Goal: Complete application form

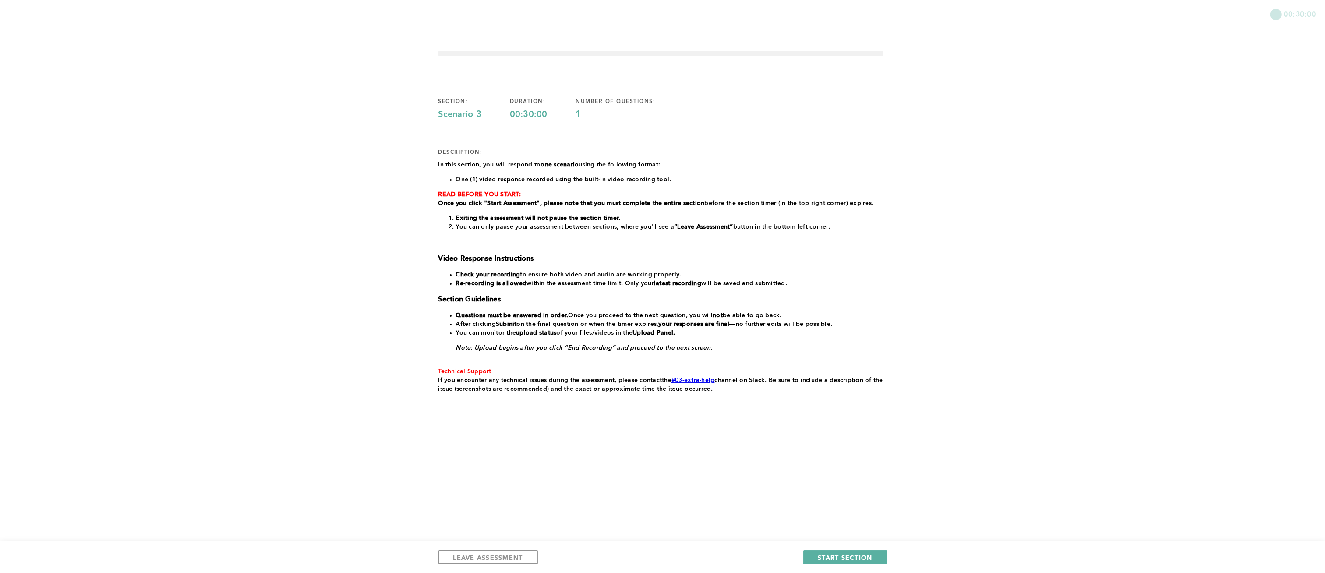
click at [1104, 409] on div "00:30:00 section: Scenario 3 duration: 00:30:00 number of questions: 1 descript…" at bounding box center [662, 286] width 1325 height 573
click at [860, 557] on span "START SECTION" at bounding box center [844, 557] width 54 height 8
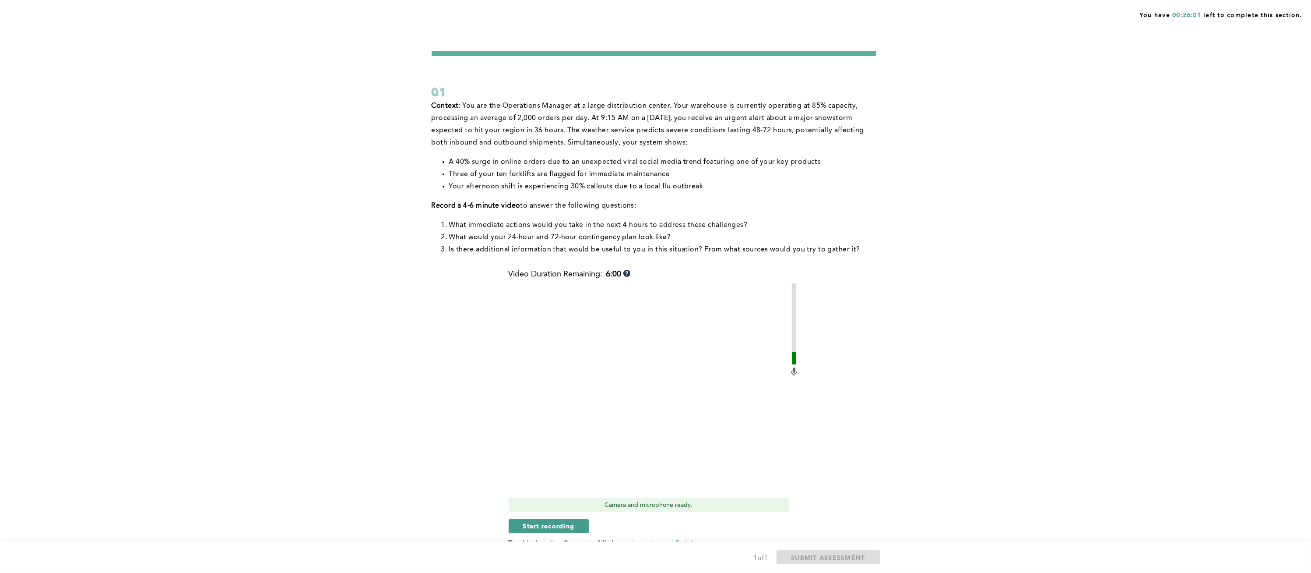
click at [537, 525] on span "Start recording" at bounding box center [549, 525] width 52 height 8
click at [537, 525] on span "Stop recording" at bounding box center [548, 525] width 51 height 8
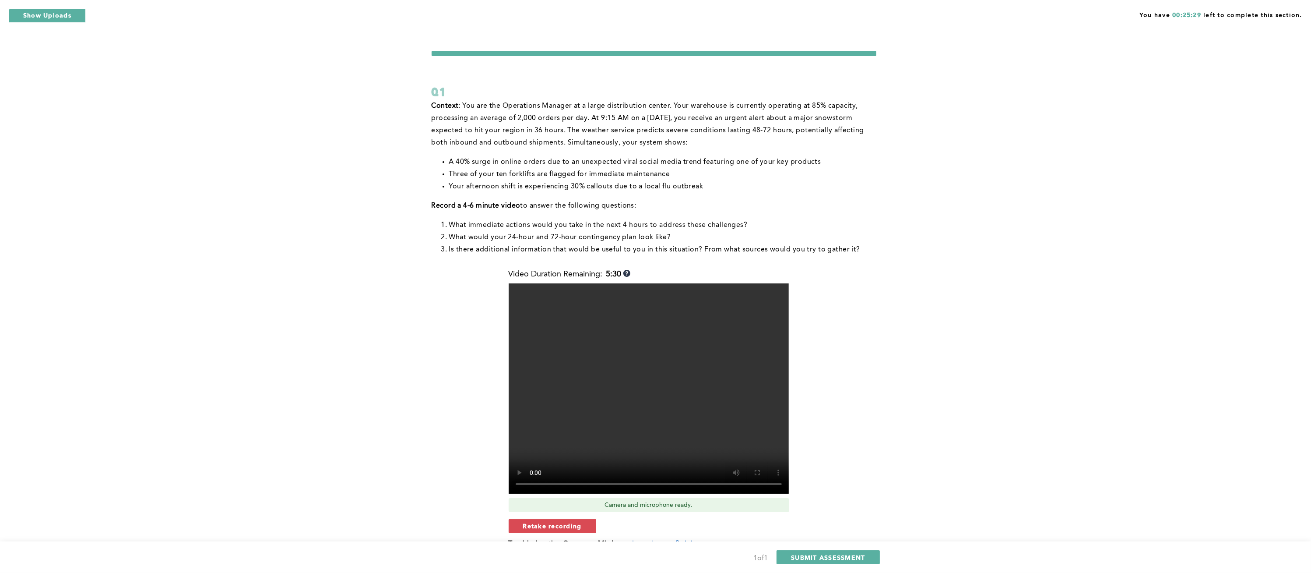
click at [537, 525] on span "Retake recording" at bounding box center [552, 525] width 59 height 8
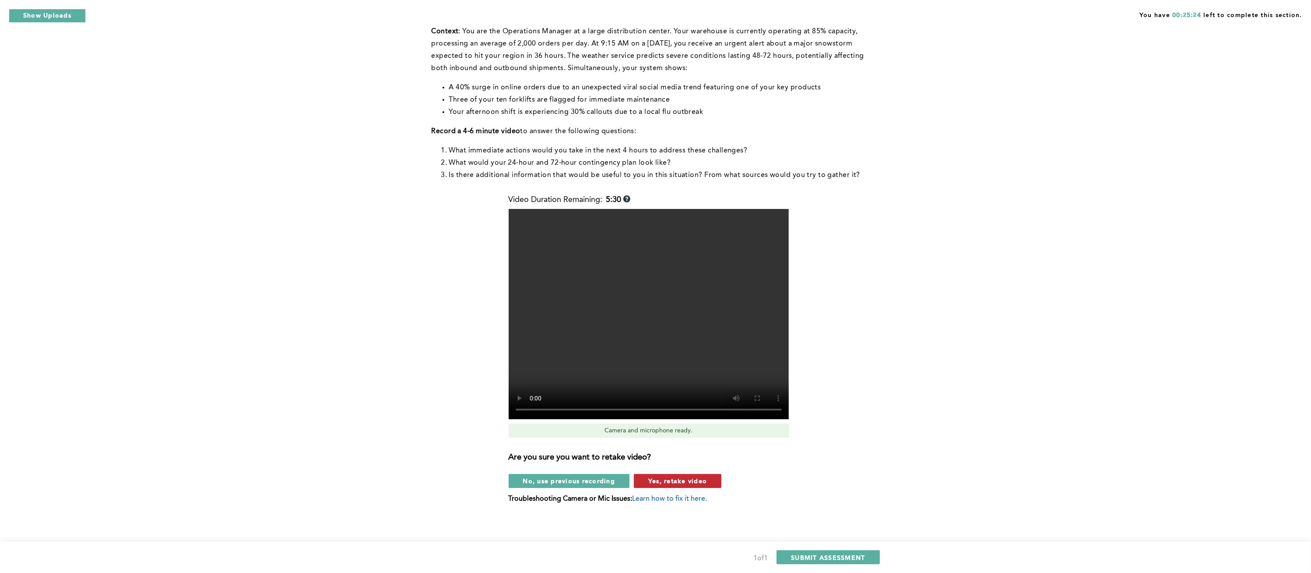
click at [676, 475] on button "Yes, retake video" at bounding box center [678, 481] width 88 height 14
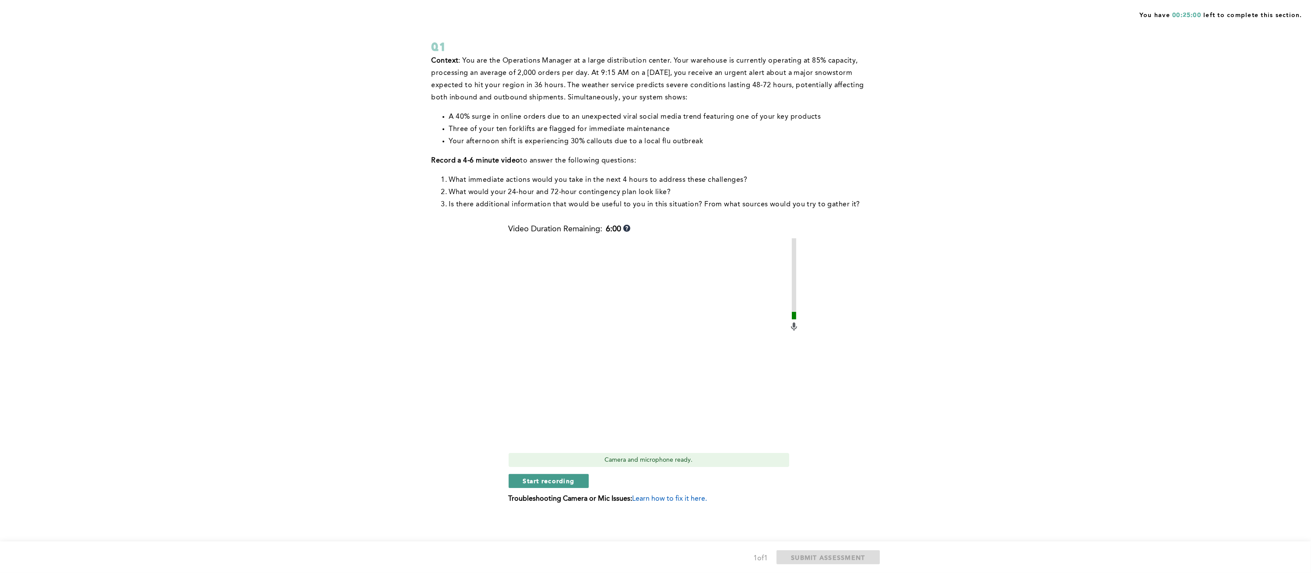
click at [534, 480] on span "Start recording" at bounding box center [549, 480] width 52 height 8
click at [534, 480] on span "Stop recording" at bounding box center [548, 480] width 51 height 8
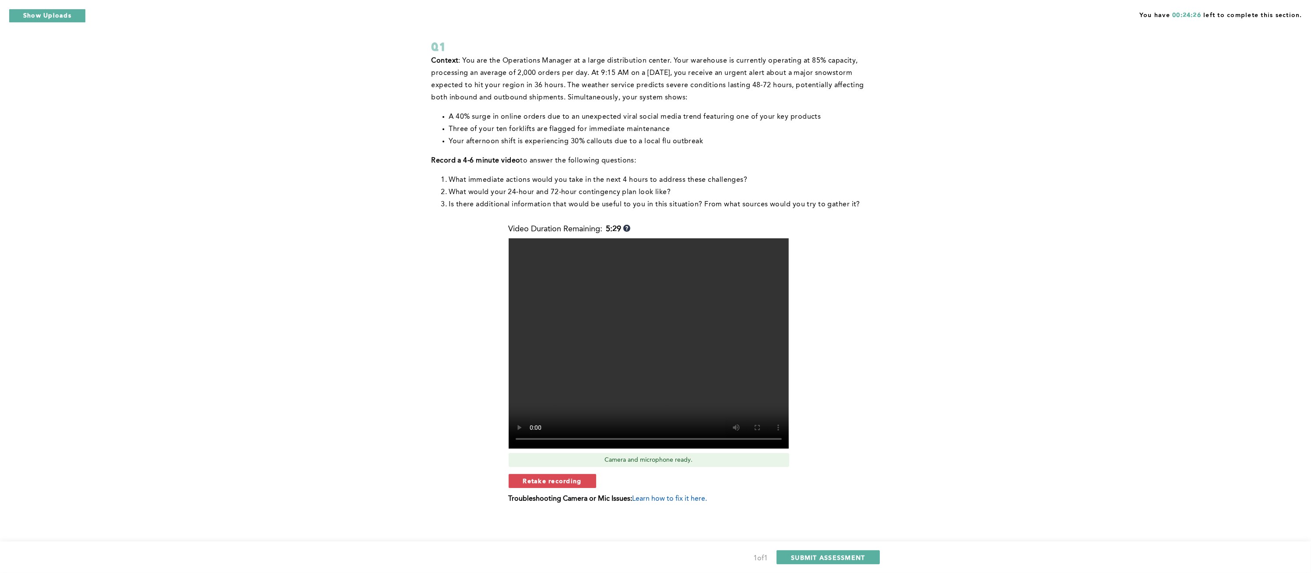
click at [534, 480] on span "Retake recording" at bounding box center [552, 480] width 59 height 8
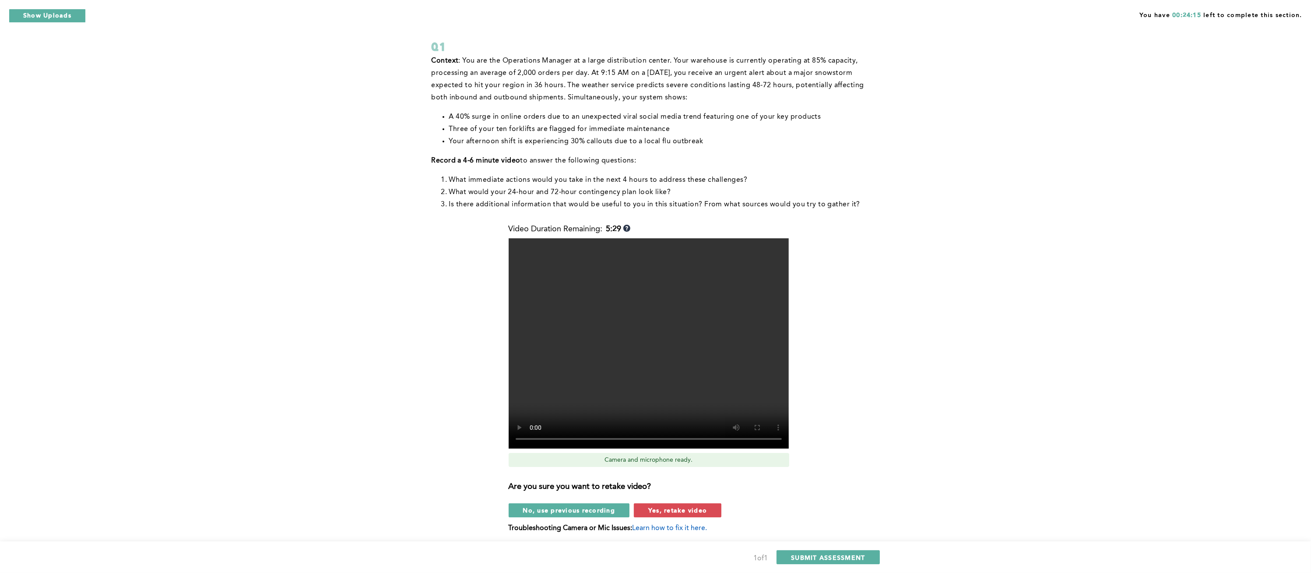
click at [661, 517] on div "Video Duration Remaining: 5:29 Camera and microphone ready. Are you sure you wa…" at bounding box center [654, 382] width 291 height 314
click at [656, 511] on span "Yes, retake video" at bounding box center [677, 510] width 59 height 8
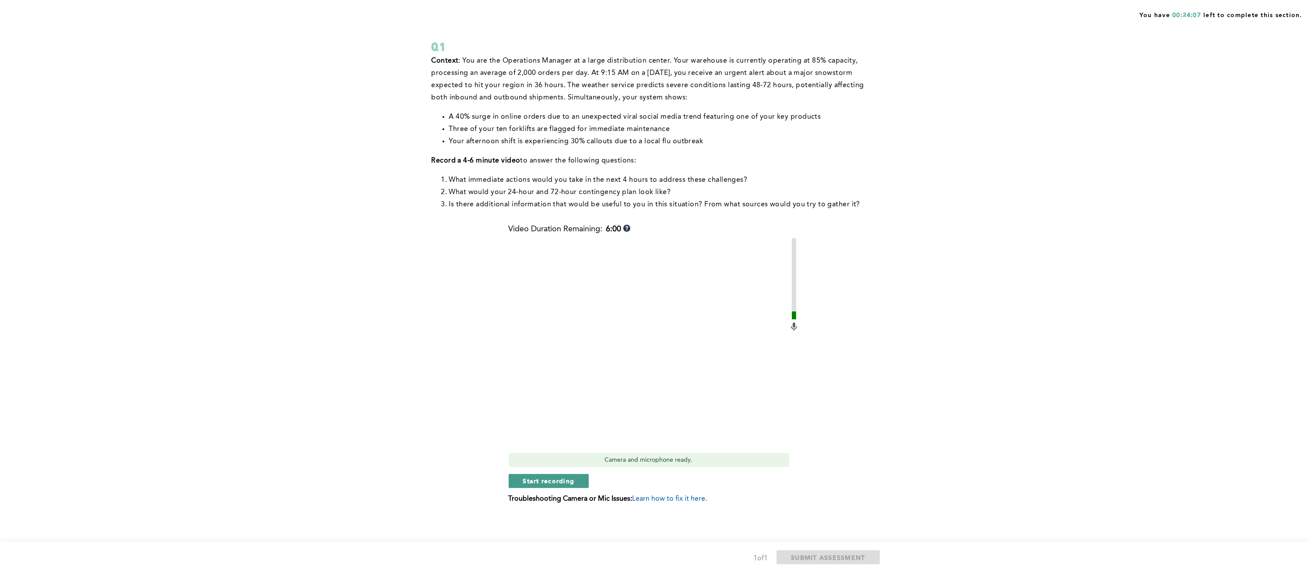
click at [567, 481] on span "Start recording" at bounding box center [549, 480] width 52 height 8
click at [567, 481] on span "Stop recording" at bounding box center [548, 480] width 51 height 8
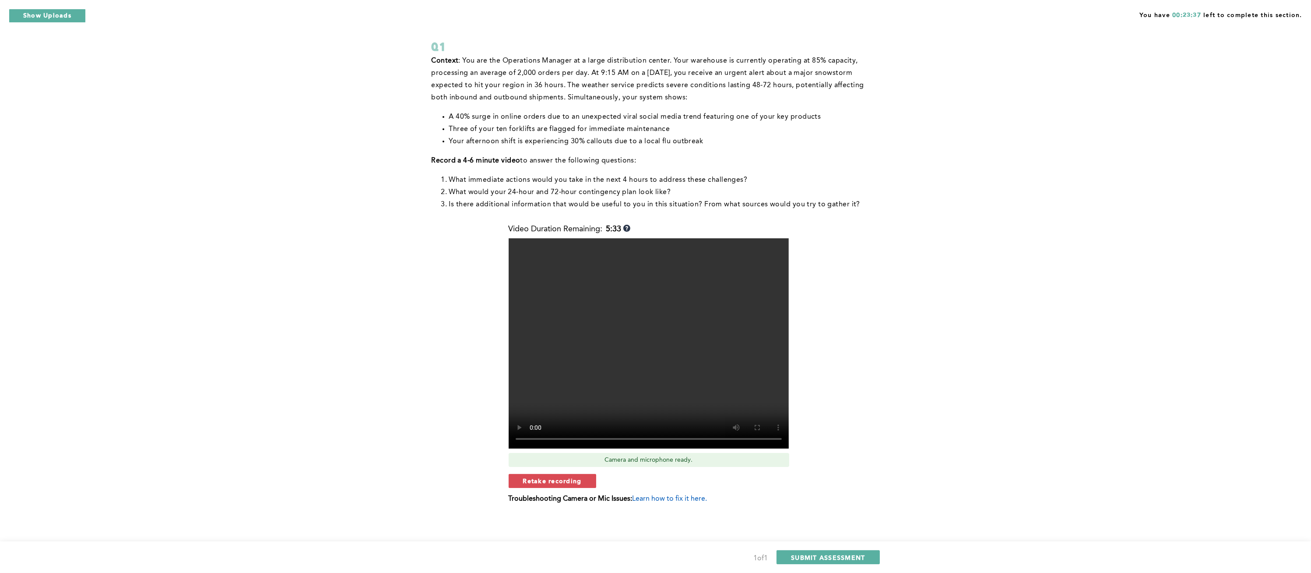
click at [567, 481] on span "Retake recording" at bounding box center [552, 480] width 59 height 8
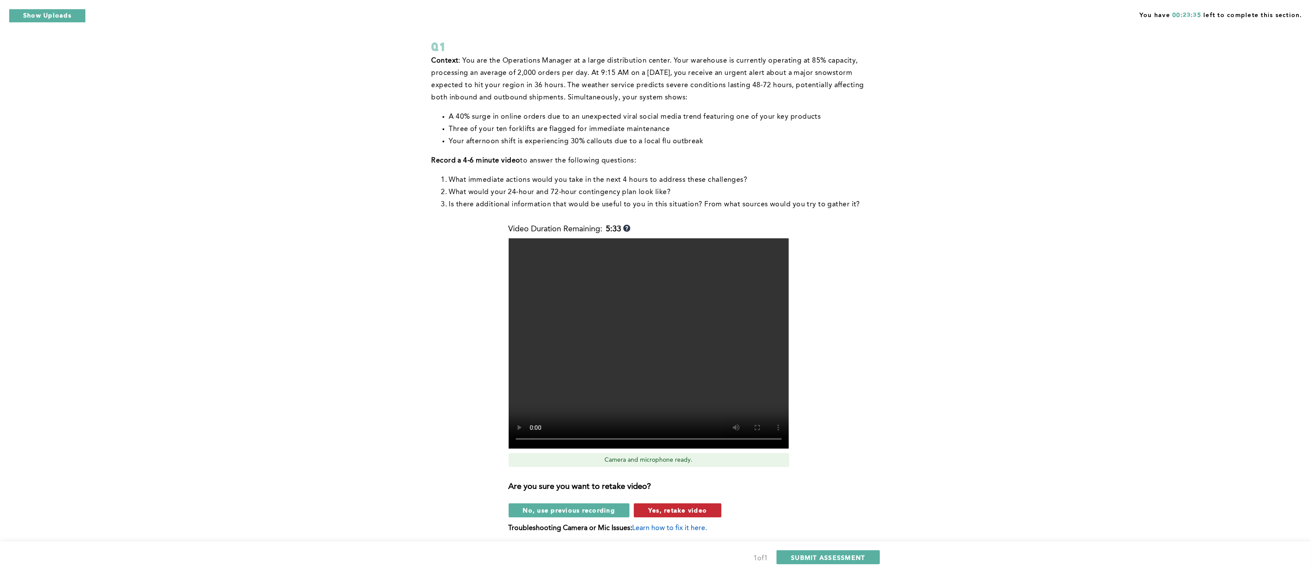
click at [667, 508] on span "Yes, retake video" at bounding box center [677, 510] width 59 height 8
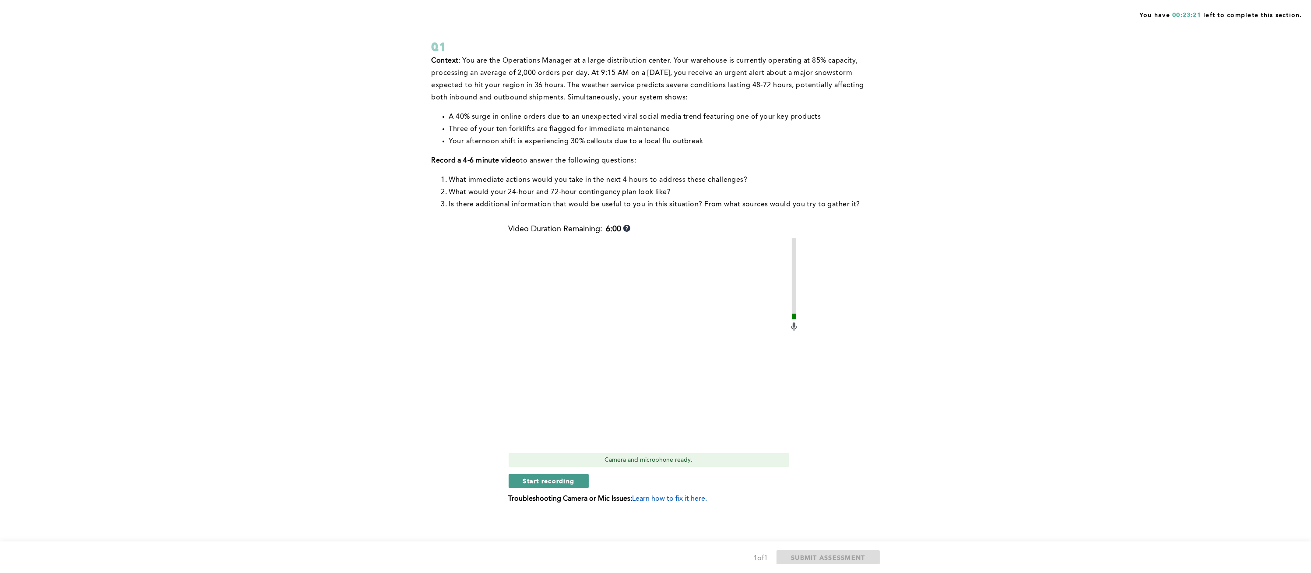
click at [558, 483] on span "Start recording" at bounding box center [549, 480] width 52 height 8
click at [558, 483] on span "Stop recording" at bounding box center [548, 480] width 51 height 8
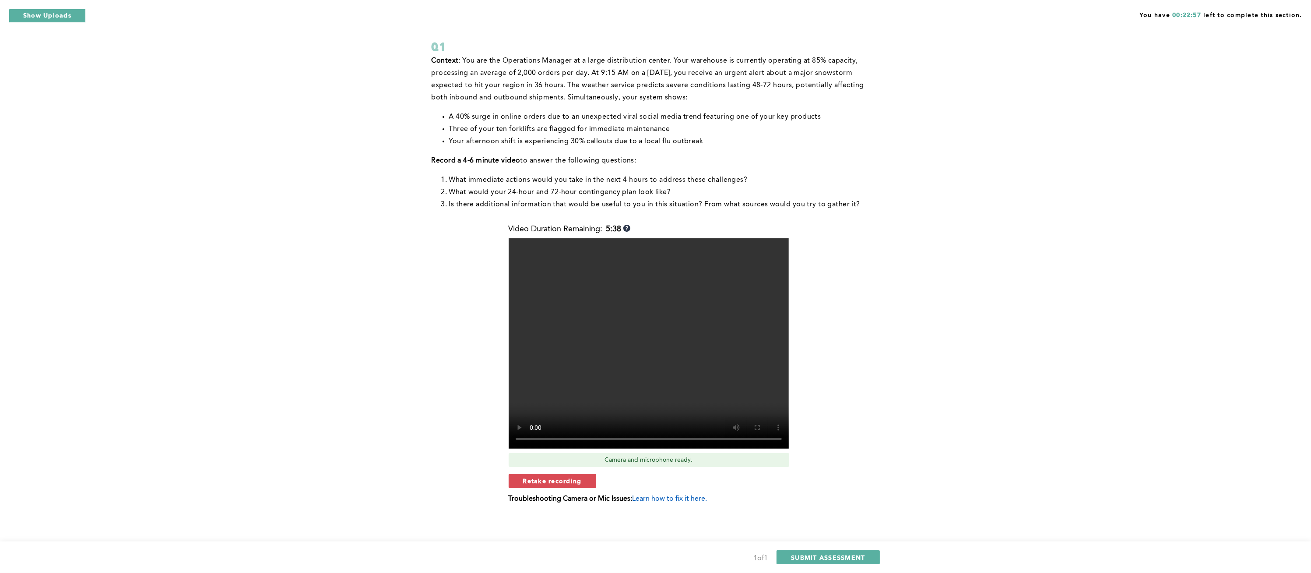
click at [558, 483] on span "Retake recording" at bounding box center [552, 480] width 59 height 8
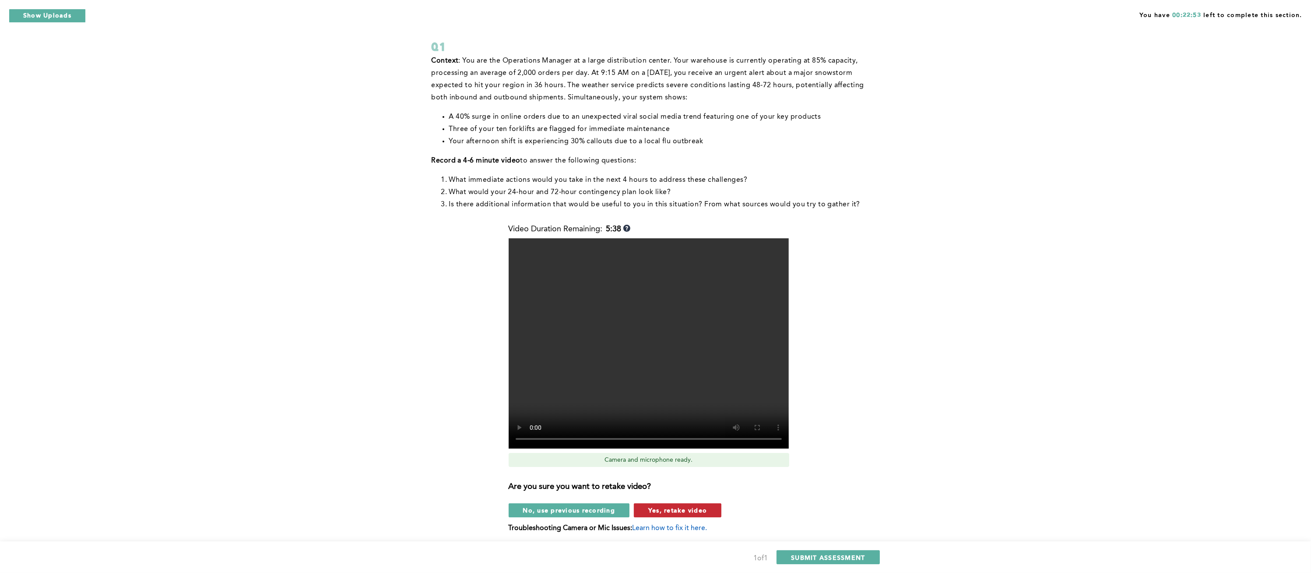
click at [657, 506] on span "Yes, retake video" at bounding box center [677, 510] width 59 height 8
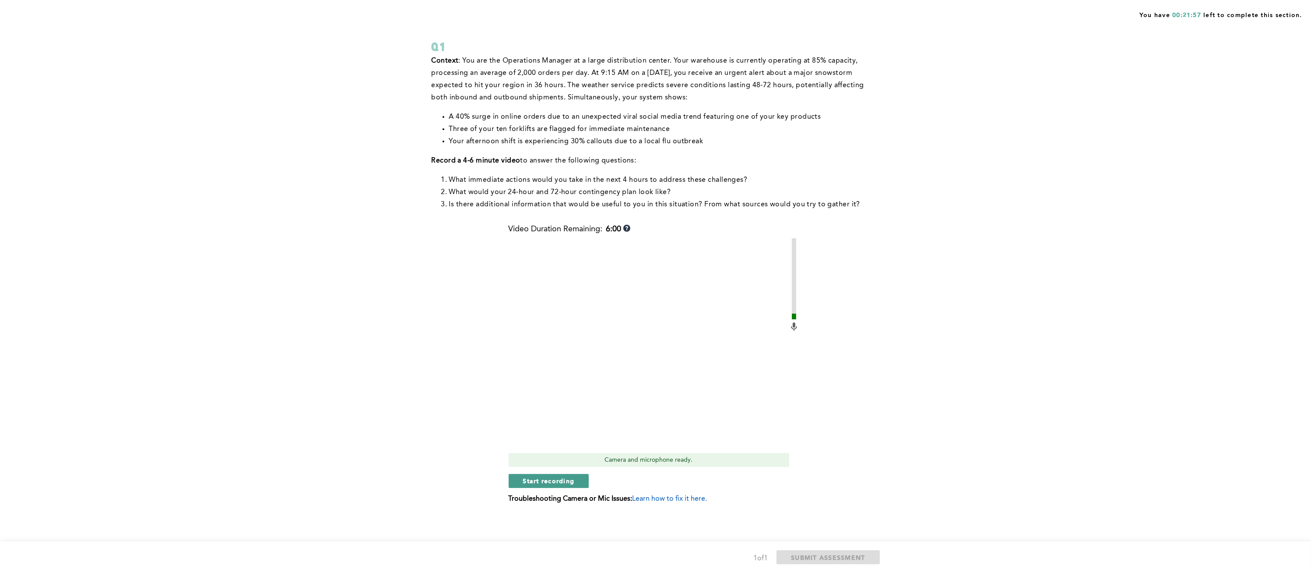
click at [539, 481] on span "Start recording" at bounding box center [549, 480] width 52 height 8
click at [535, 481] on span "Stop recording" at bounding box center [548, 480] width 51 height 8
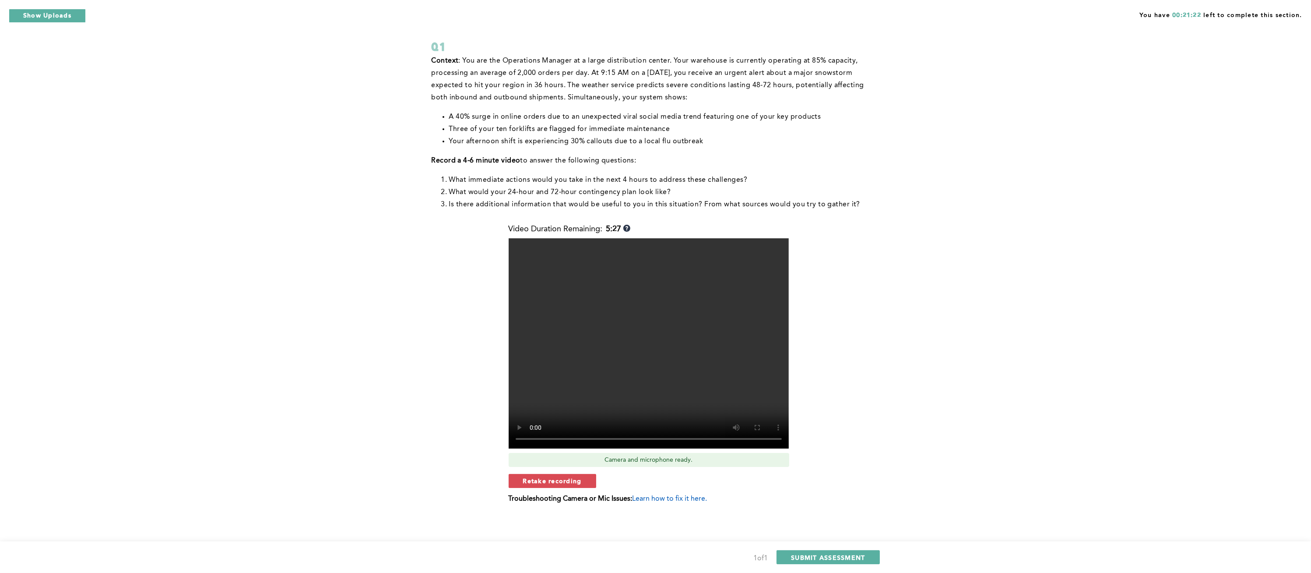
click at [535, 481] on span "Retake recording" at bounding box center [552, 480] width 59 height 8
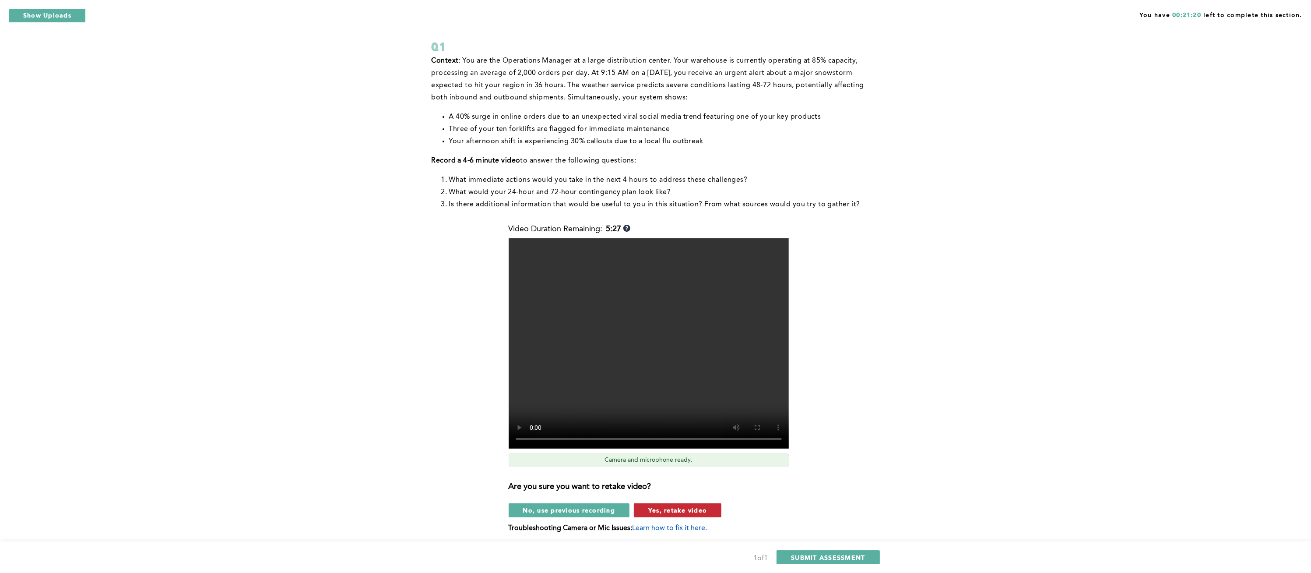
click at [671, 507] on span "Yes, retake video" at bounding box center [677, 510] width 59 height 8
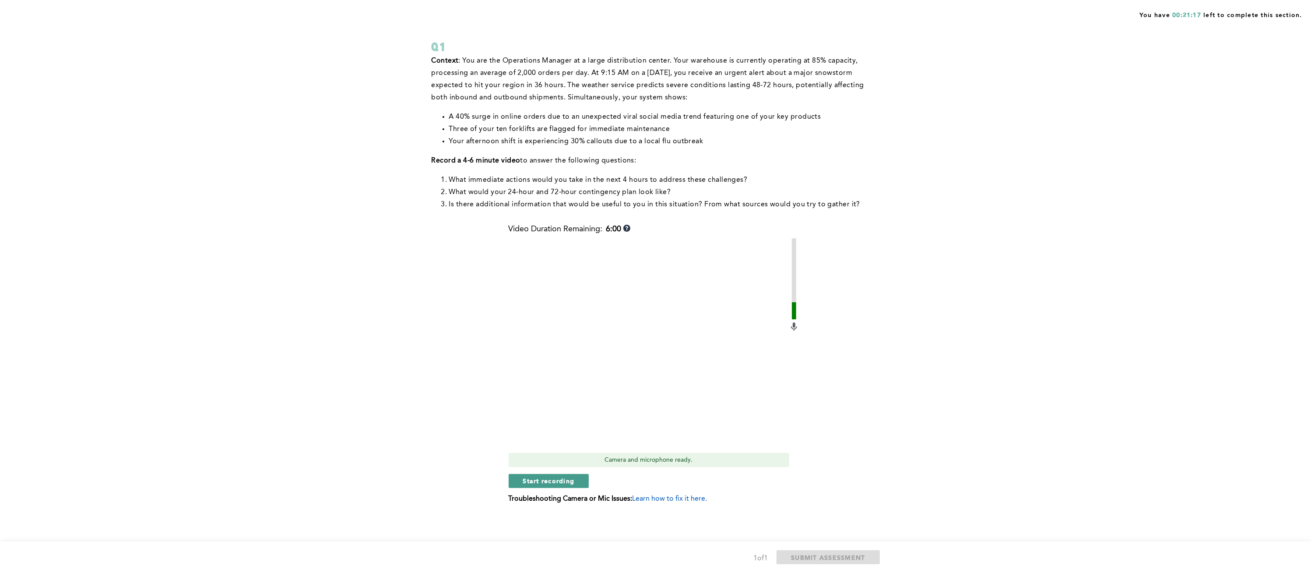
click at [563, 481] on span "Start recording" at bounding box center [549, 480] width 52 height 8
click at [563, 481] on span "Stop recording" at bounding box center [548, 480] width 51 height 8
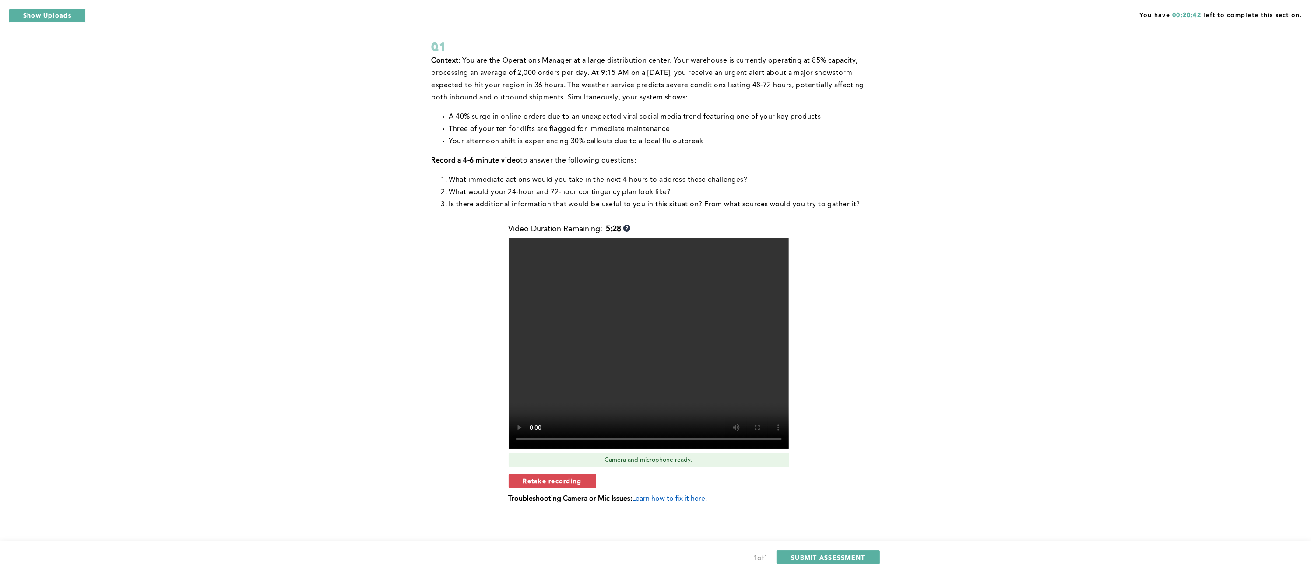
click at [563, 481] on span "Retake recording" at bounding box center [552, 480] width 59 height 8
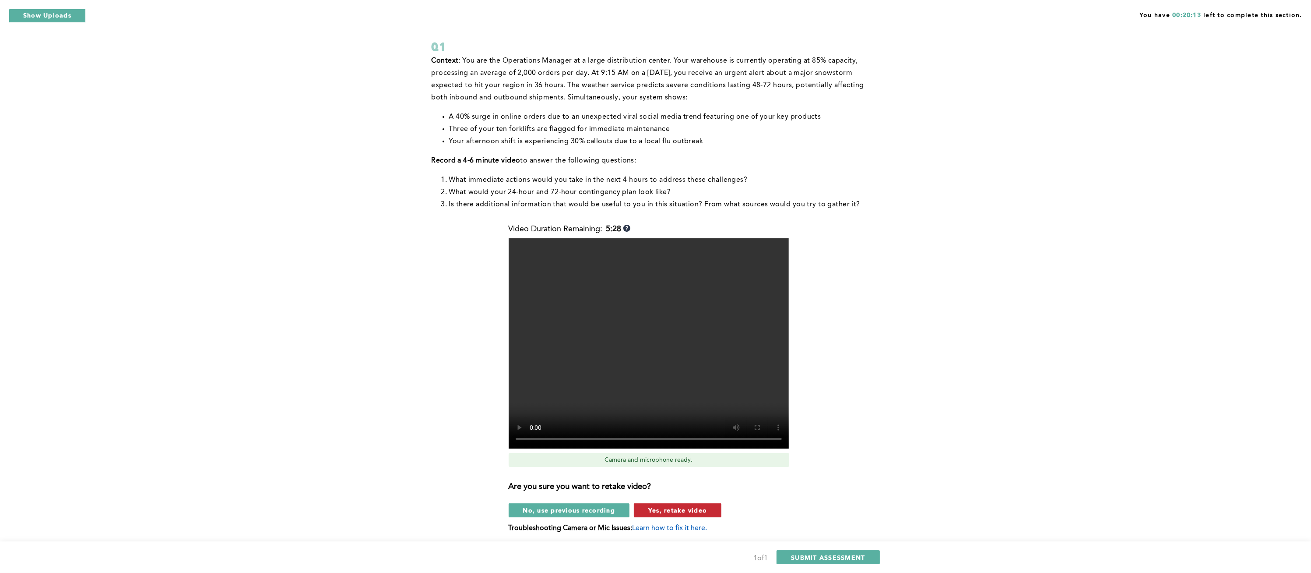
click at [668, 511] on span "Yes, retake video" at bounding box center [677, 510] width 59 height 8
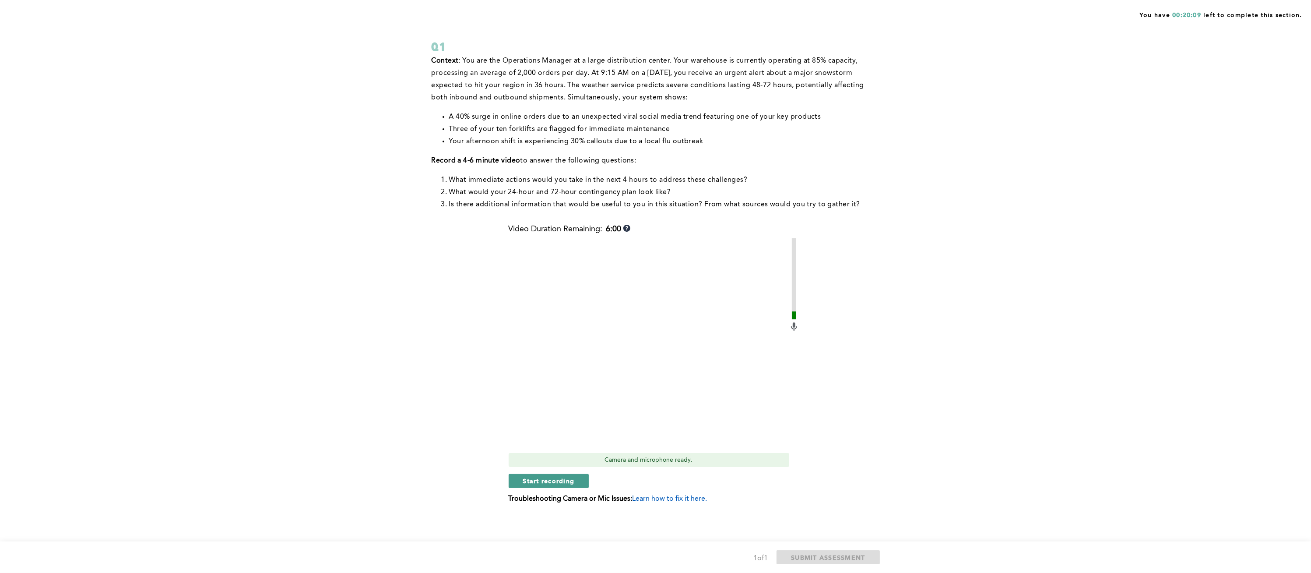
click at [535, 479] on span "Start recording" at bounding box center [549, 480] width 52 height 8
click at [535, 479] on span "Stop recording" at bounding box center [548, 480] width 51 height 8
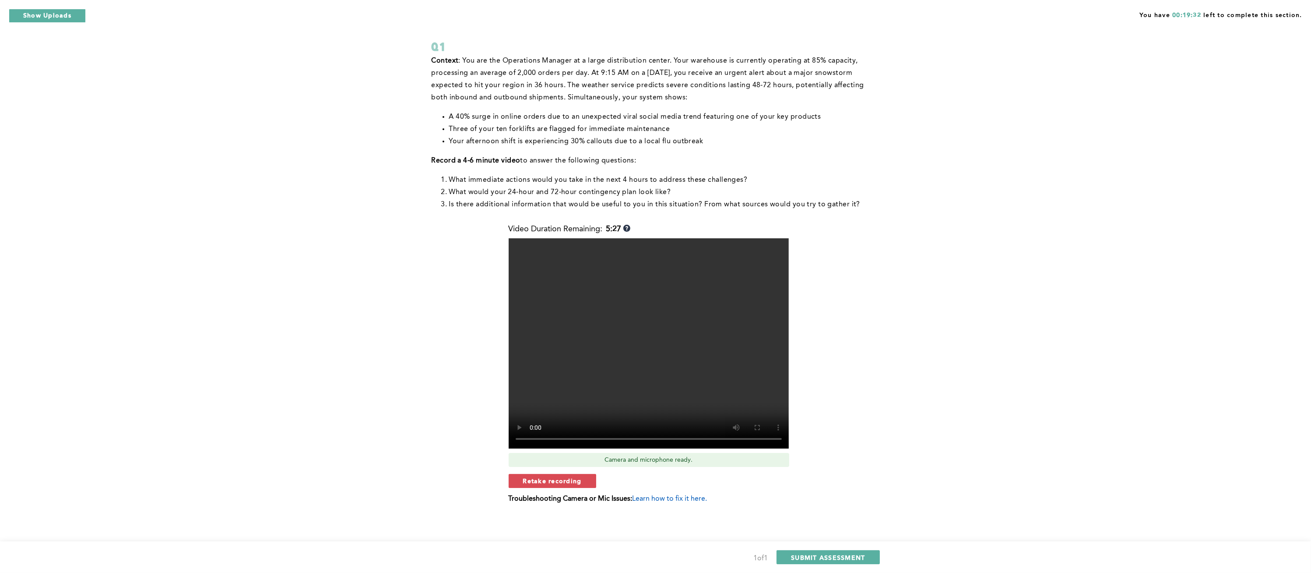
click at [535, 479] on span "Retake recording" at bounding box center [552, 480] width 59 height 8
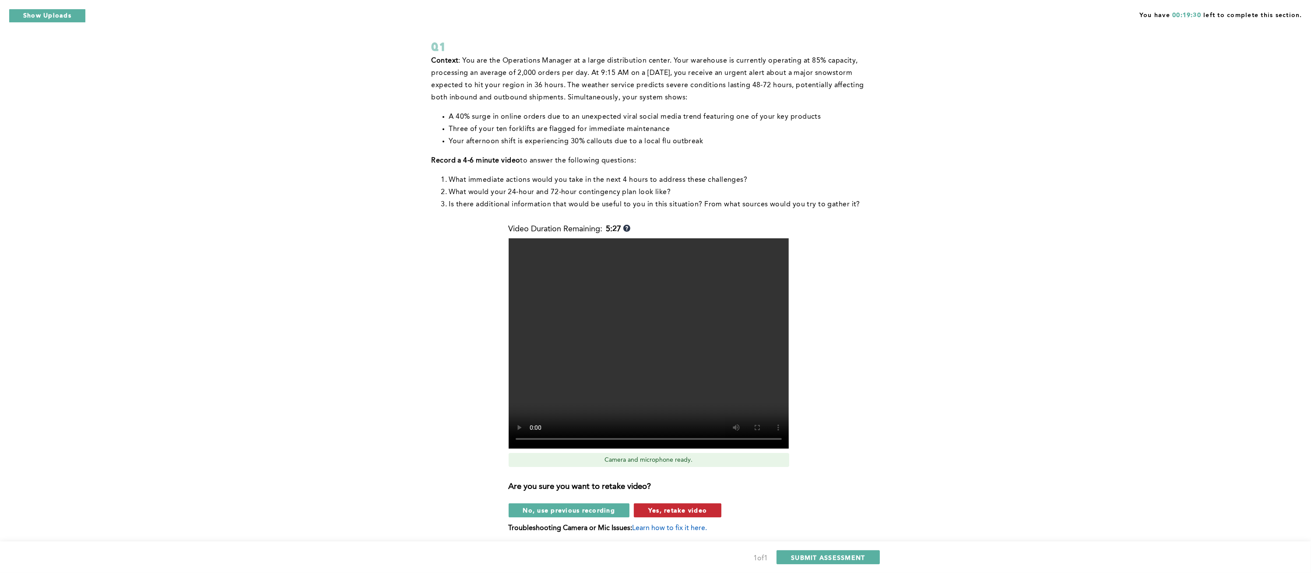
click at [652, 506] on span "Yes, retake video" at bounding box center [677, 510] width 59 height 8
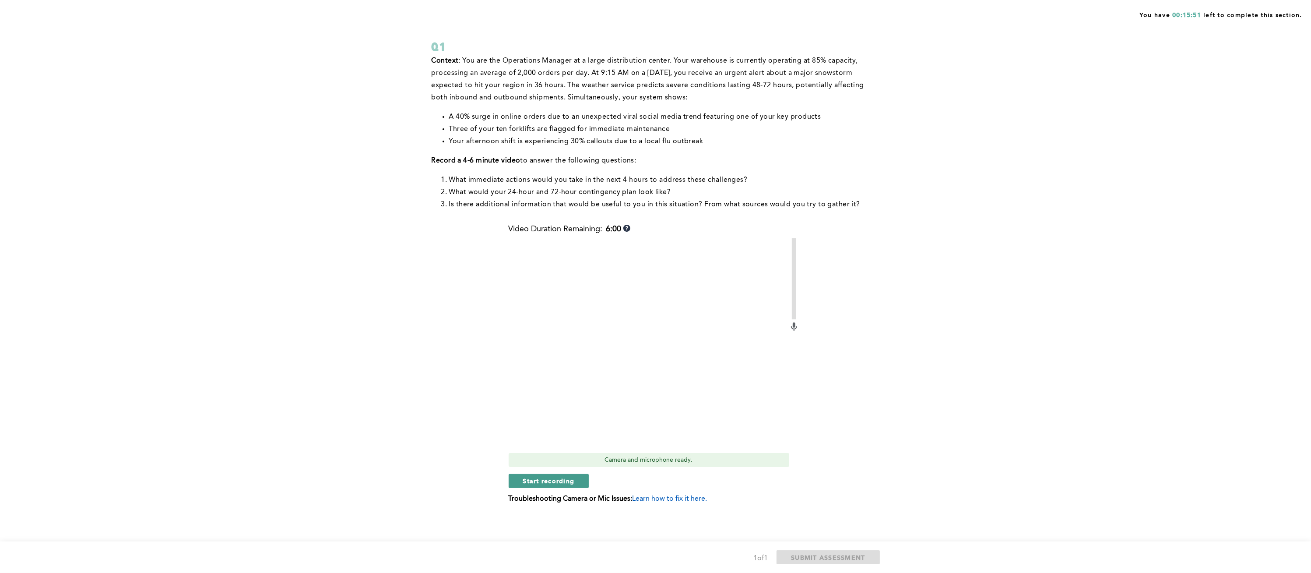
click at [538, 481] on span "Start recording" at bounding box center [549, 480] width 52 height 8
click at [538, 481] on span "Stop recording" at bounding box center [548, 480] width 51 height 8
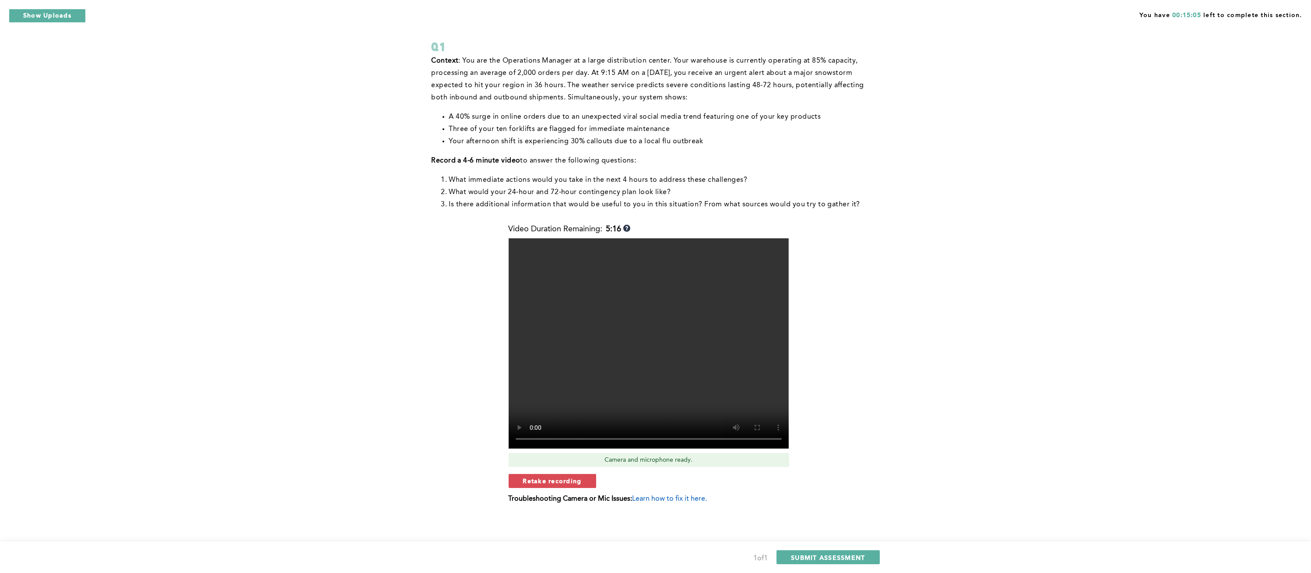
click at [538, 481] on span "Retake recording" at bounding box center [552, 480] width 59 height 8
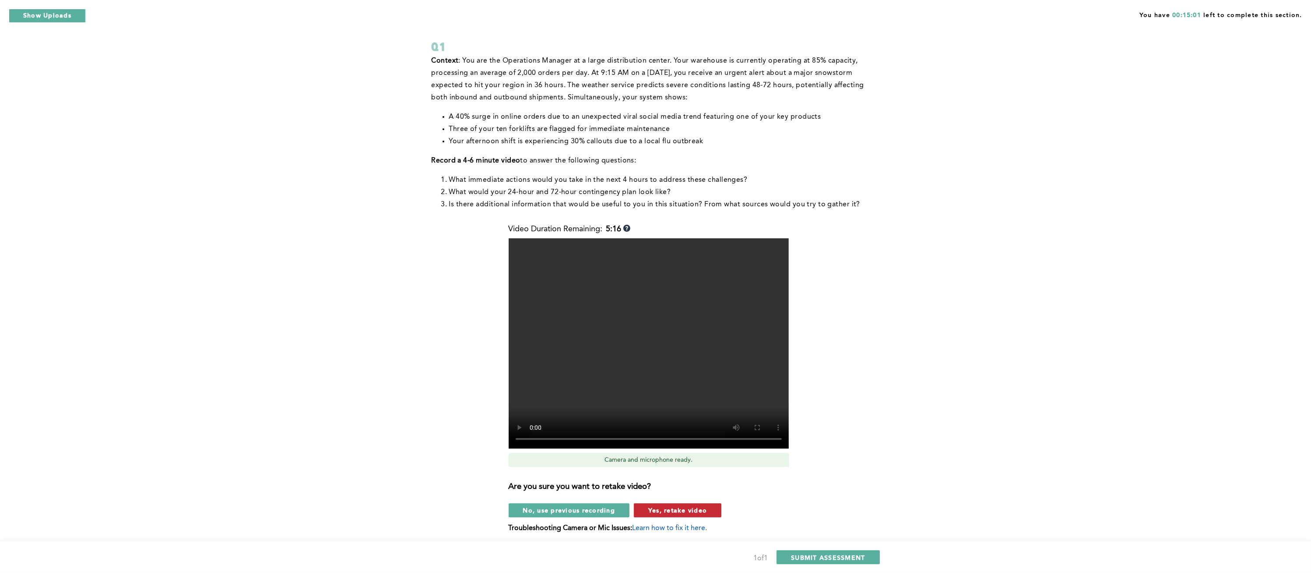
click at [655, 506] on span "Yes, retake video" at bounding box center [677, 510] width 59 height 8
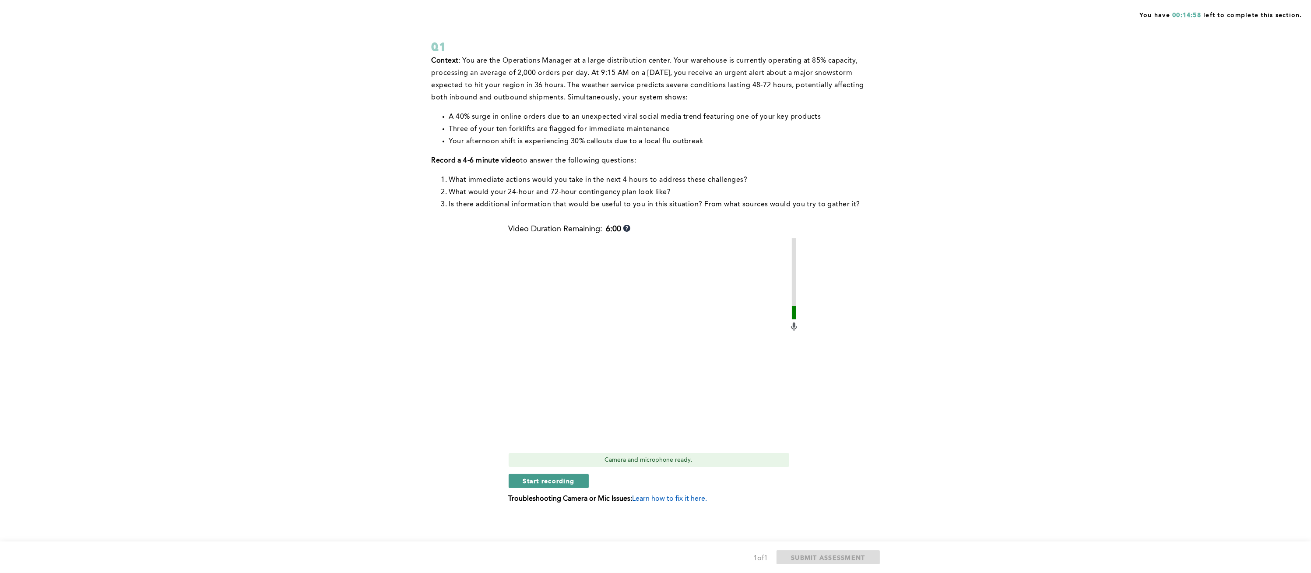
click at [552, 479] on span "Start recording" at bounding box center [549, 480] width 52 height 8
click at [552, 479] on span "Stop recording" at bounding box center [548, 480] width 51 height 8
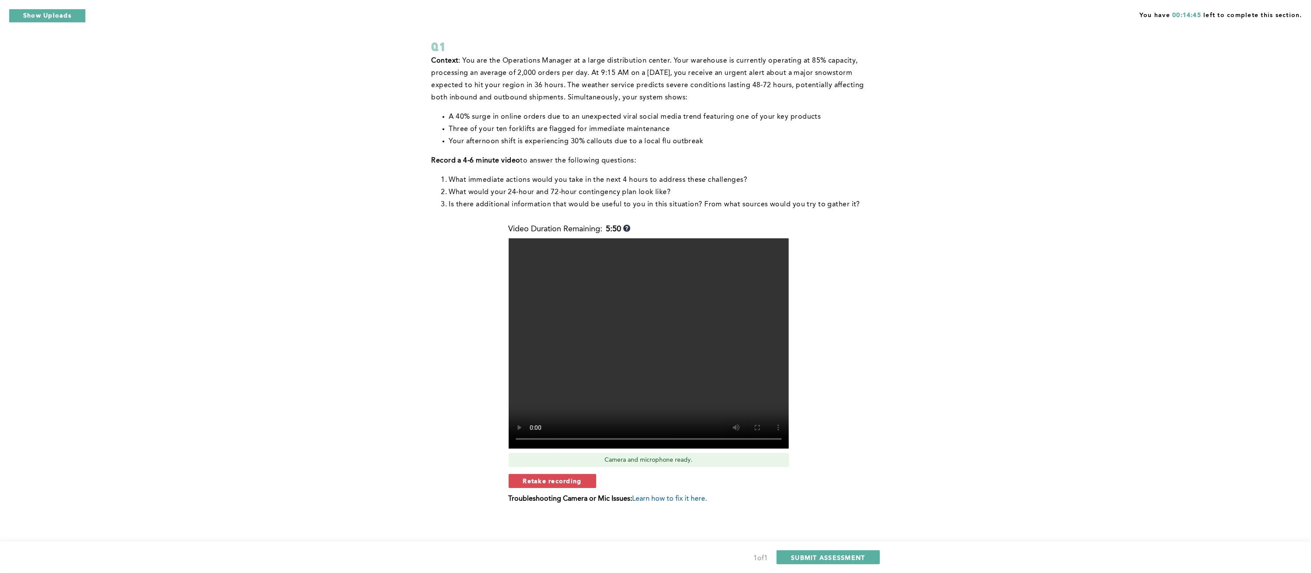
click at [552, 479] on span "Retake recording" at bounding box center [552, 480] width 59 height 8
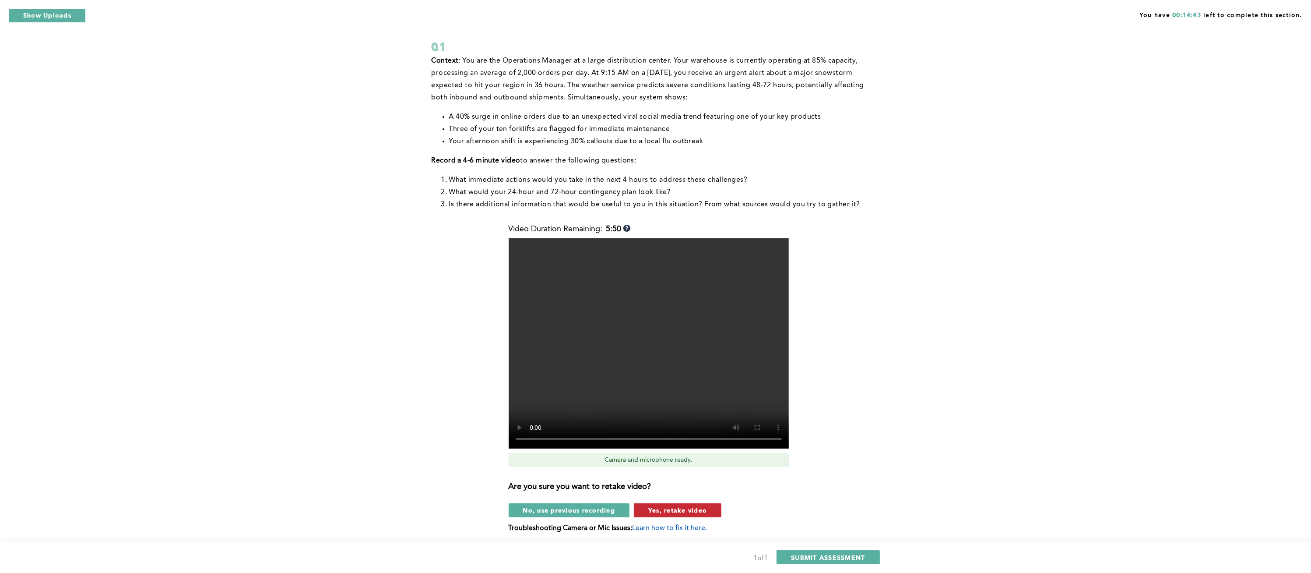
click at [668, 510] on span "Yes, retake video" at bounding box center [677, 510] width 59 height 8
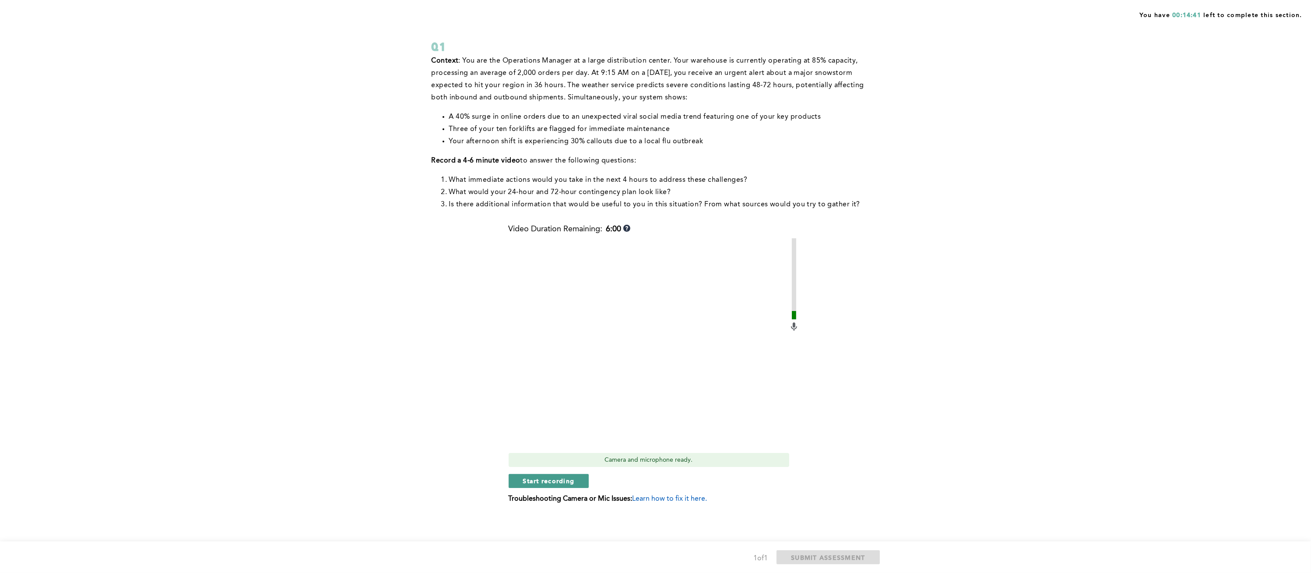
click at [532, 480] on span "Start recording" at bounding box center [549, 480] width 52 height 8
click at [532, 480] on span "Stop recording" at bounding box center [548, 480] width 51 height 8
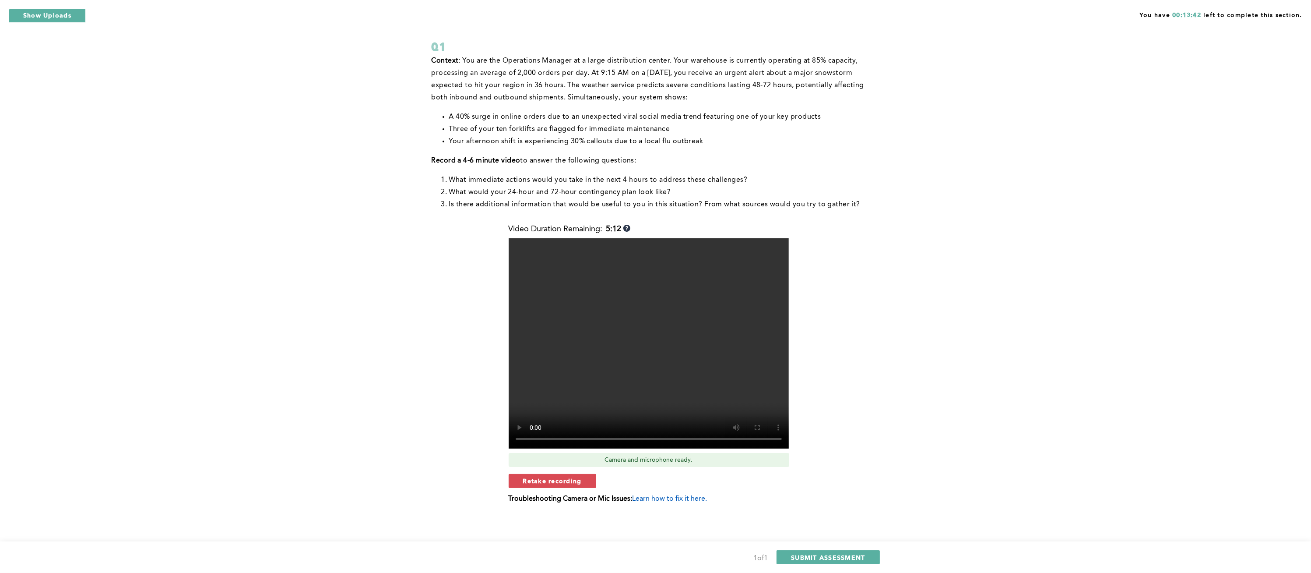
click at [532, 480] on span "Retake recording" at bounding box center [552, 480] width 59 height 8
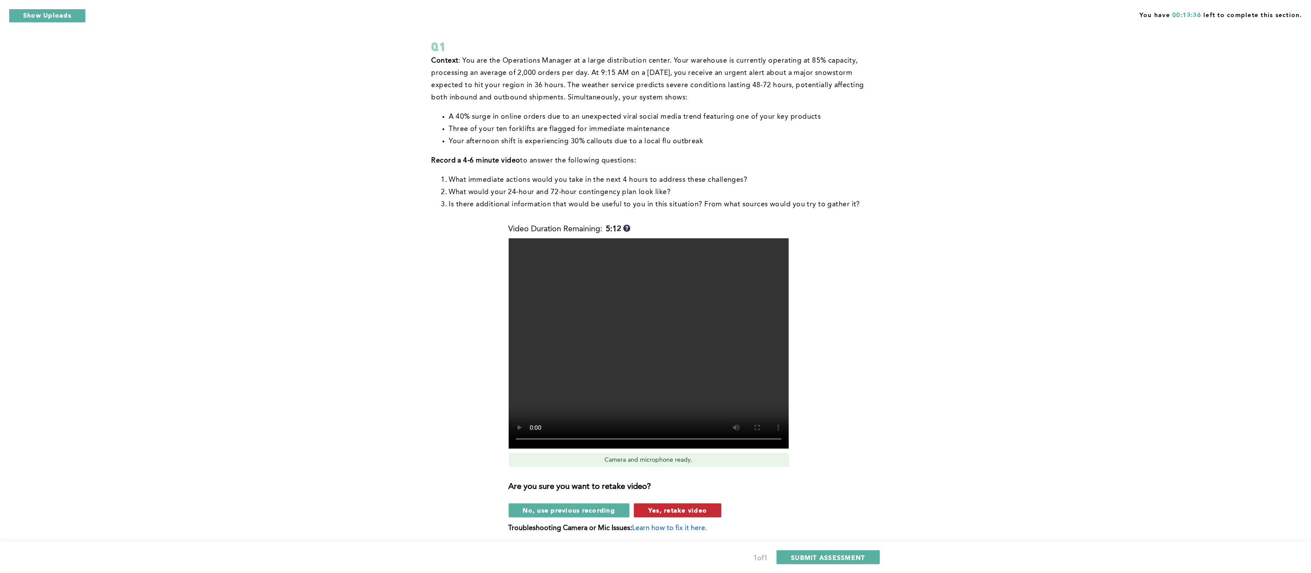
click at [660, 511] on span "Yes, retake video" at bounding box center [677, 510] width 59 height 8
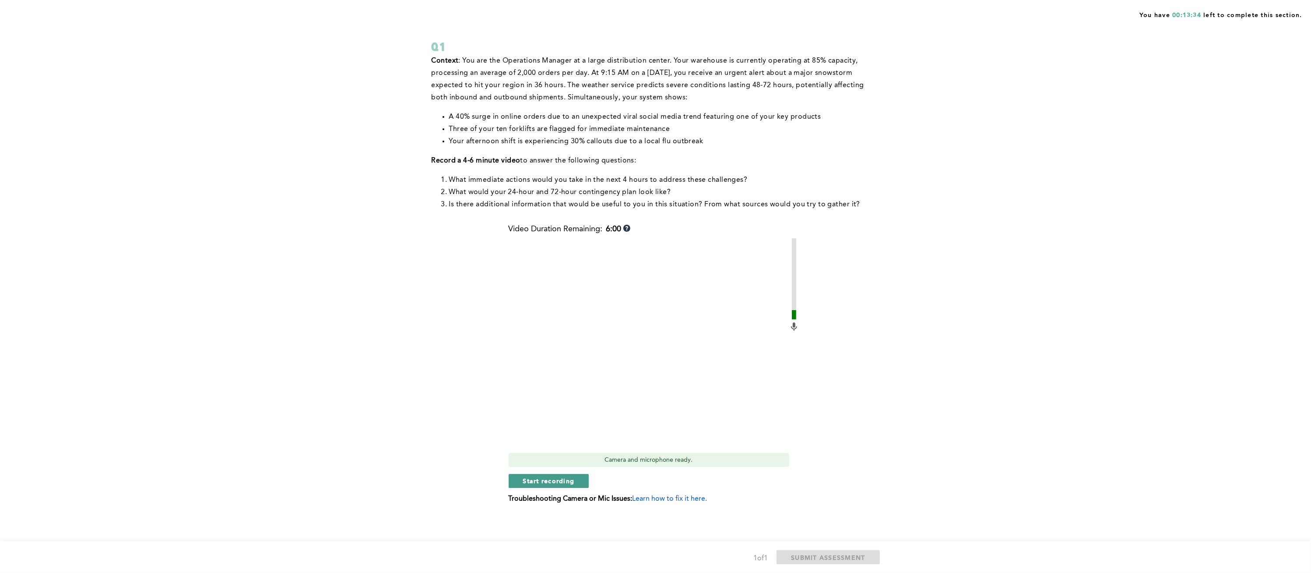
click at [536, 479] on span "Start recording" at bounding box center [549, 480] width 52 height 8
click at [536, 479] on span "Stop recording" at bounding box center [548, 480] width 51 height 8
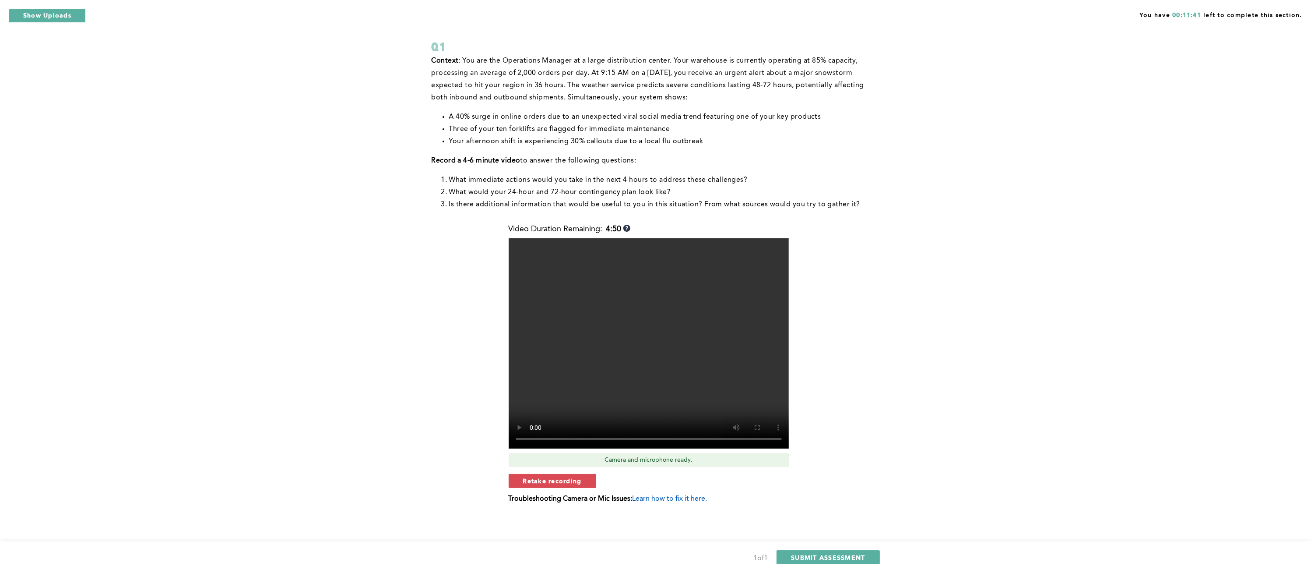
click at [536, 479] on span "Retake recording" at bounding box center [552, 480] width 59 height 8
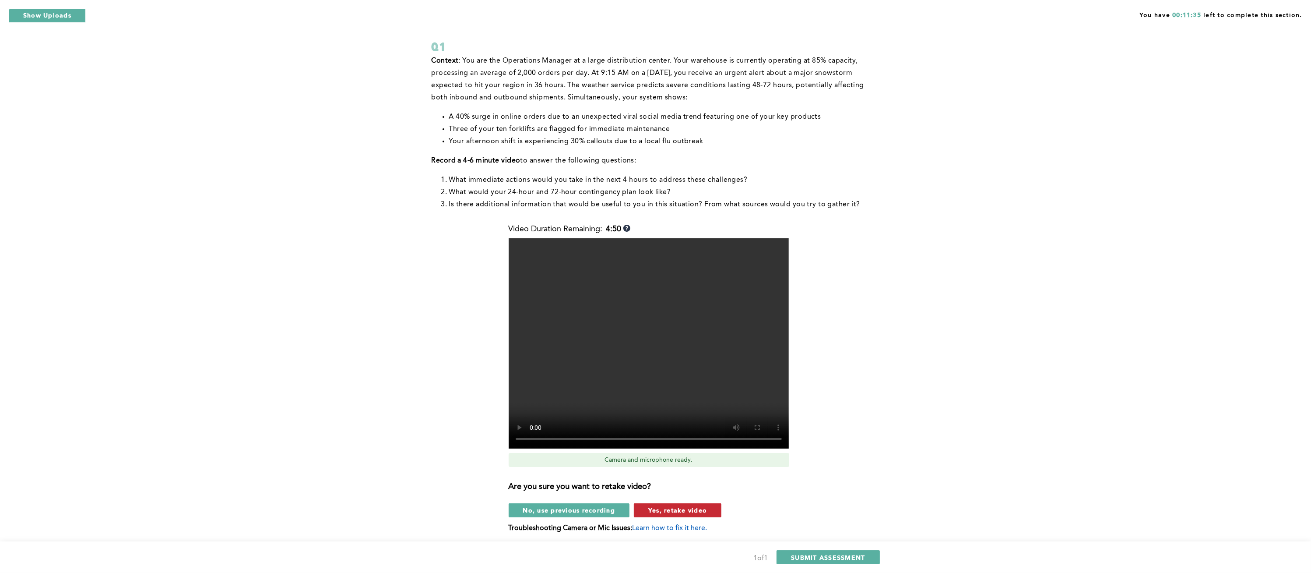
click at [694, 504] on button "Yes, retake video" at bounding box center [678, 510] width 88 height 14
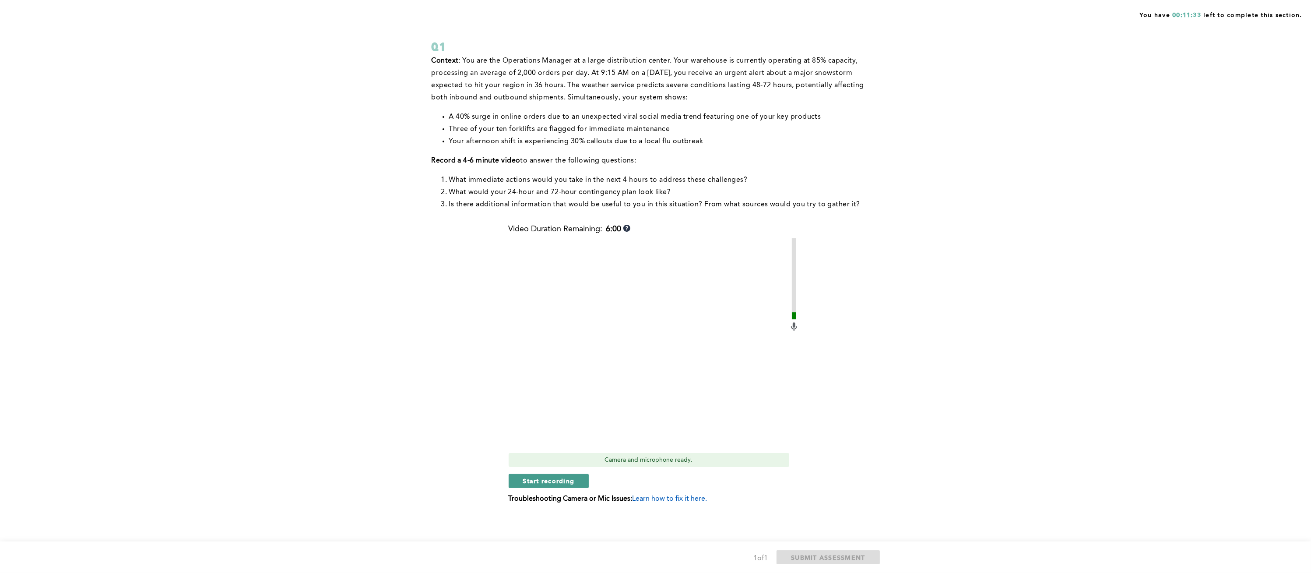
click at [564, 480] on span "Start recording" at bounding box center [549, 480] width 52 height 8
click at [564, 480] on span "Stop recording" at bounding box center [548, 480] width 51 height 8
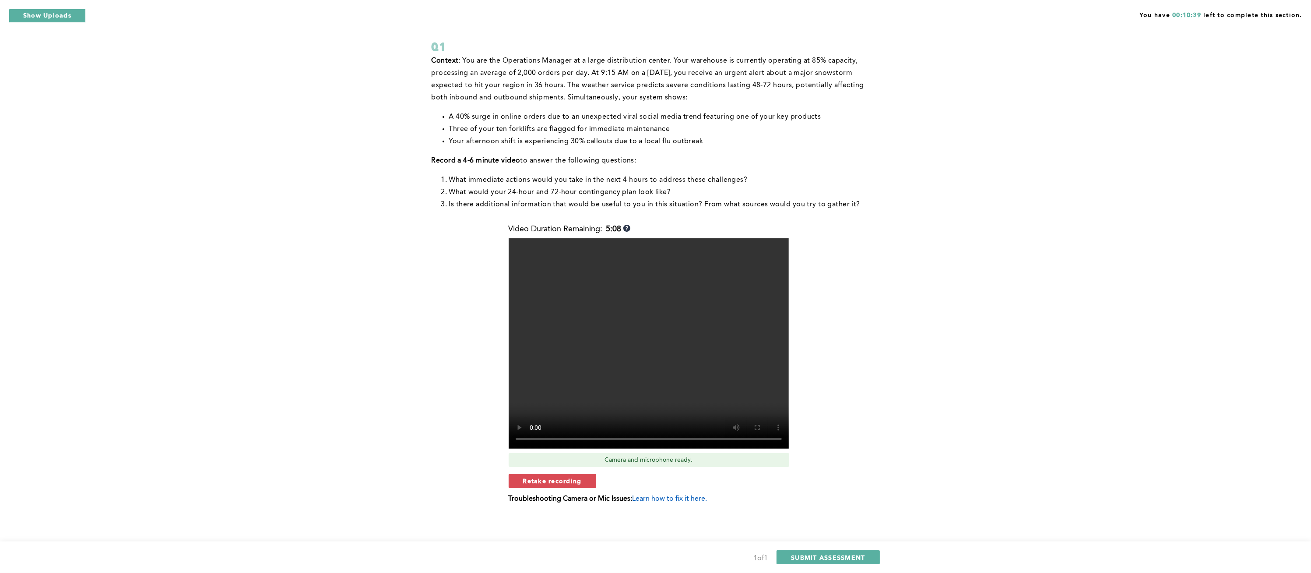
click at [564, 480] on span "Retake recording" at bounding box center [552, 480] width 59 height 8
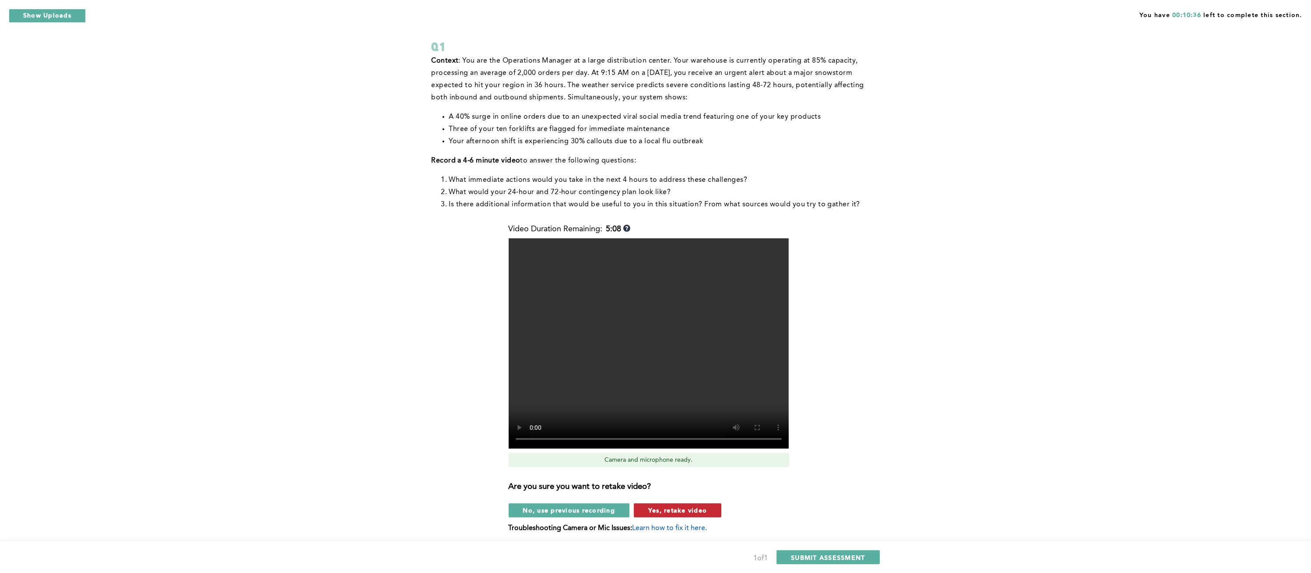
click at [681, 506] on span "Yes, retake video" at bounding box center [677, 510] width 59 height 8
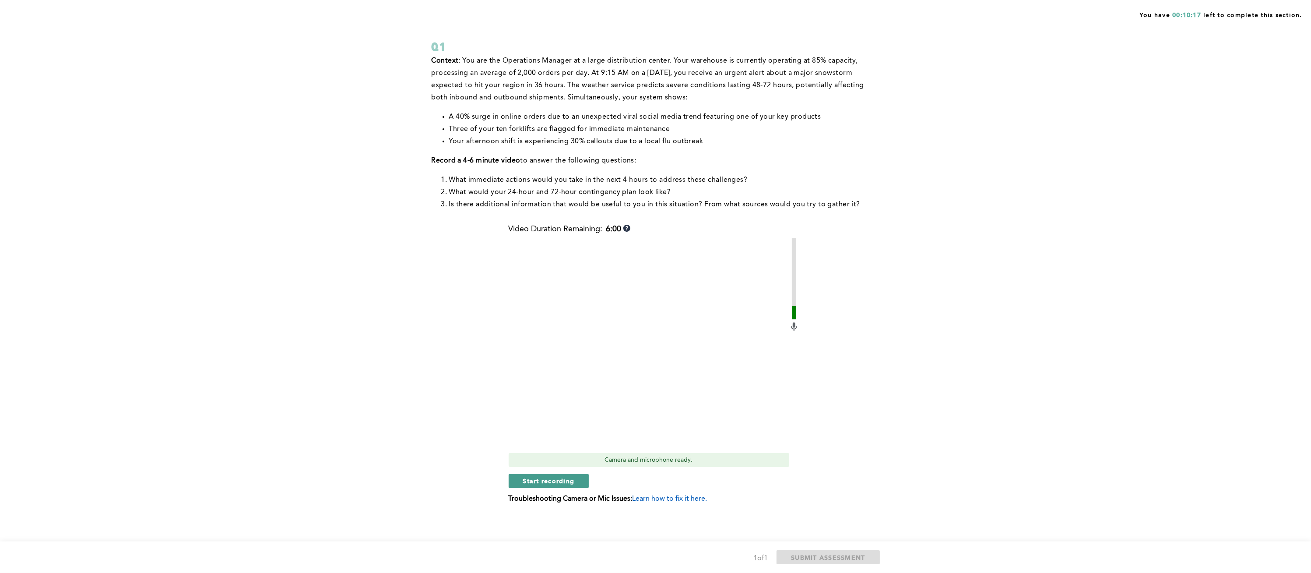
click at [533, 481] on span "Start recording" at bounding box center [549, 480] width 52 height 8
click at [533, 481] on span "Stop recording" at bounding box center [548, 480] width 51 height 8
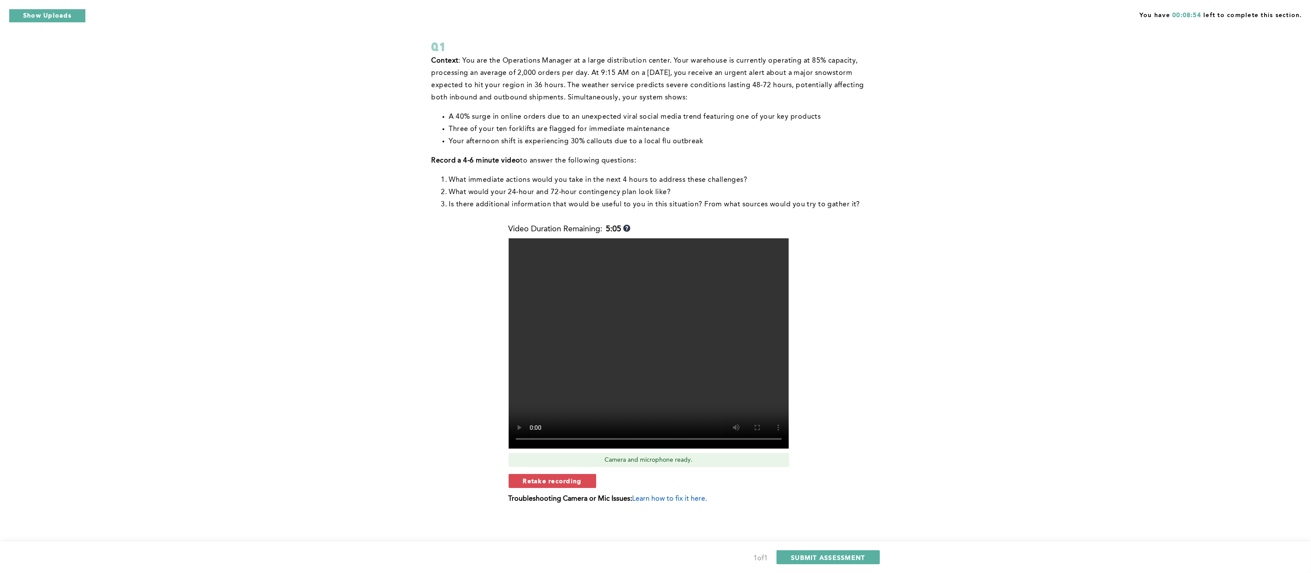
click at [533, 481] on span "Retake recording" at bounding box center [552, 480] width 59 height 8
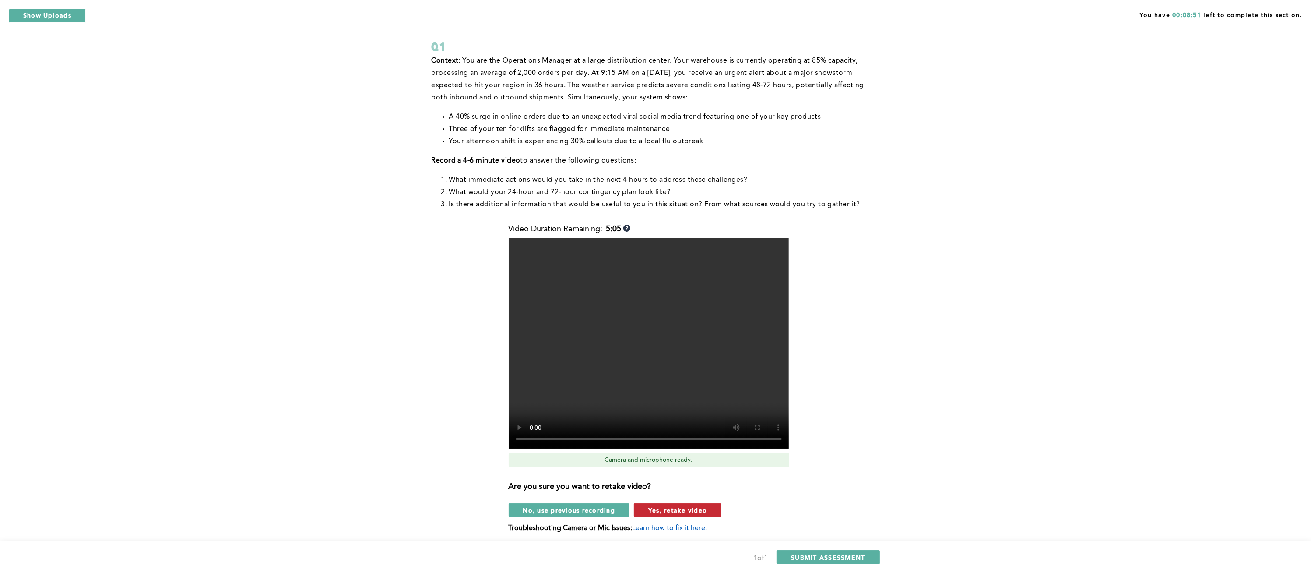
click at [658, 507] on span "Yes, retake video" at bounding box center [677, 510] width 59 height 8
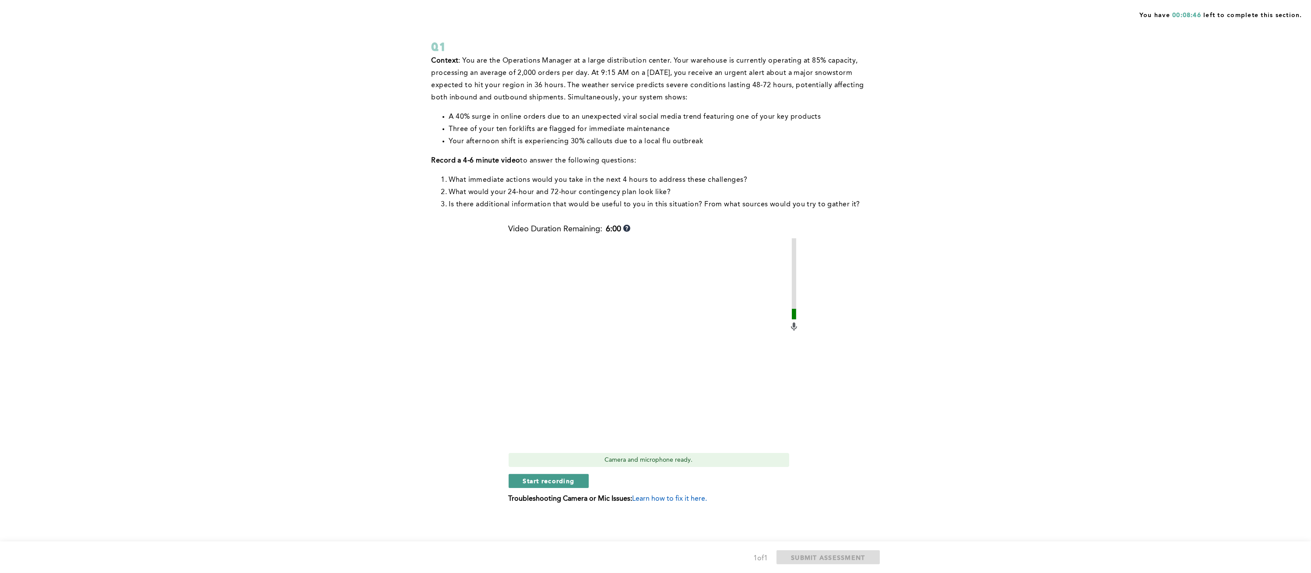
click at [564, 477] on span "Start recording" at bounding box center [549, 480] width 52 height 8
click at [564, 477] on span "Stop recording" at bounding box center [548, 480] width 51 height 8
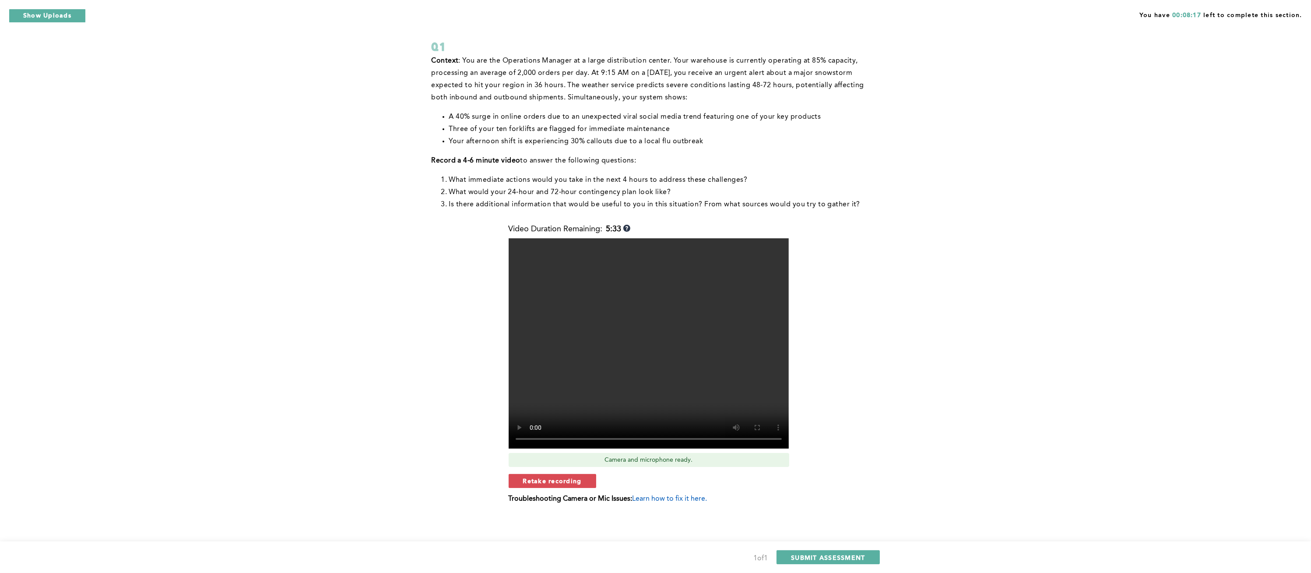
click at [564, 477] on span "Retake recording" at bounding box center [552, 480] width 59 height 8
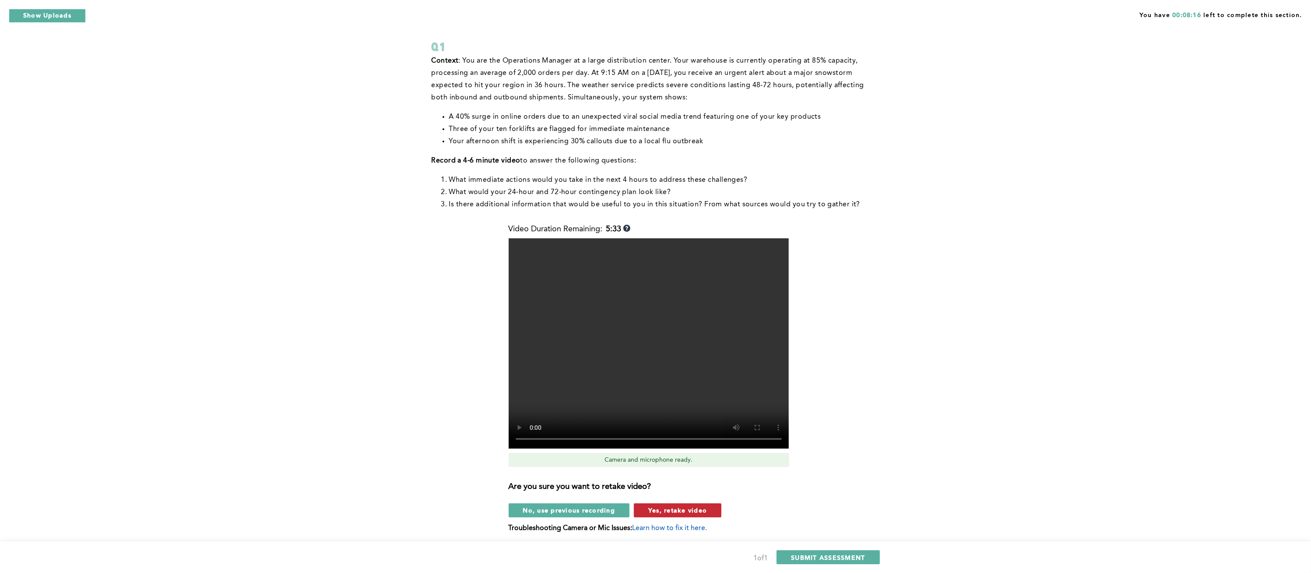
click at [664, 509] on span "Yes, retake video" at bounding box center [677, 510] width 59 height 8
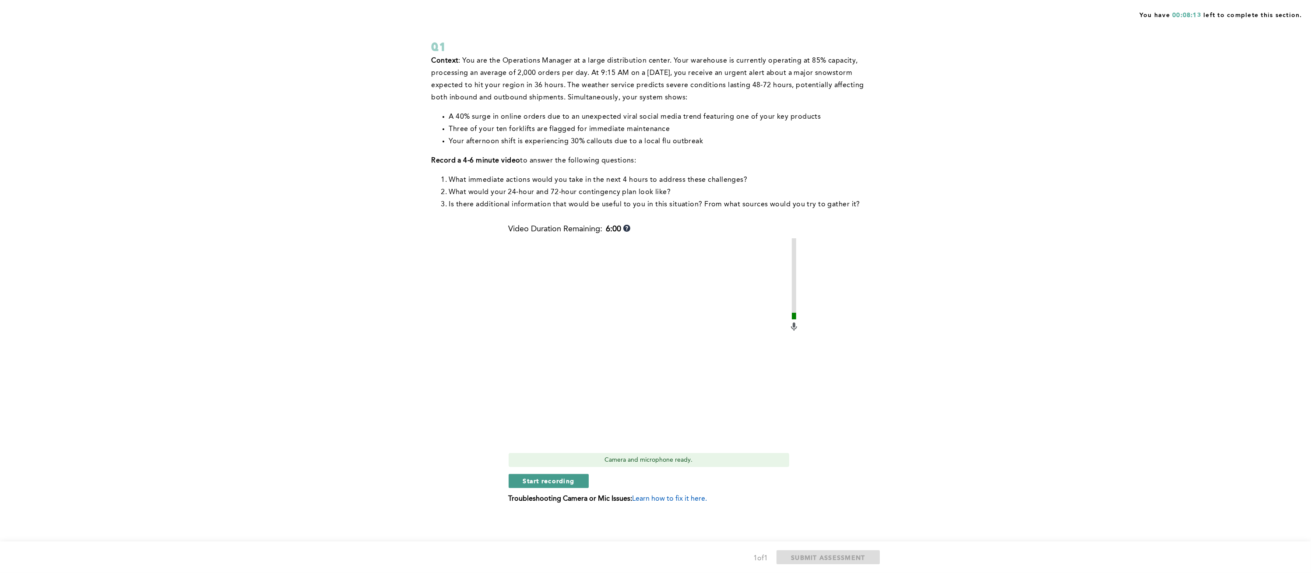
click at [544, 482] on span "Start recording" at bounding box center [549, 480] width 52 height 8
click at [522, 476] on button "Stop recording" at bounding box center [549, 481] width 80 height 14
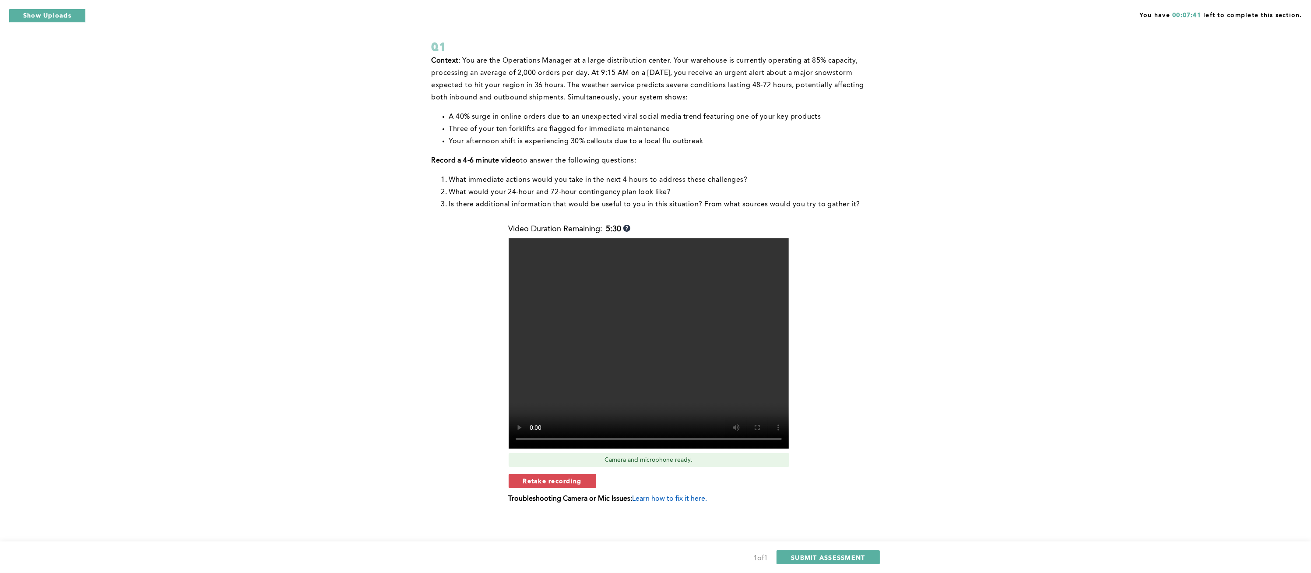
click at [522, 476] on button "Retake recording" at bounding box center [553, 481] width 88 height 14
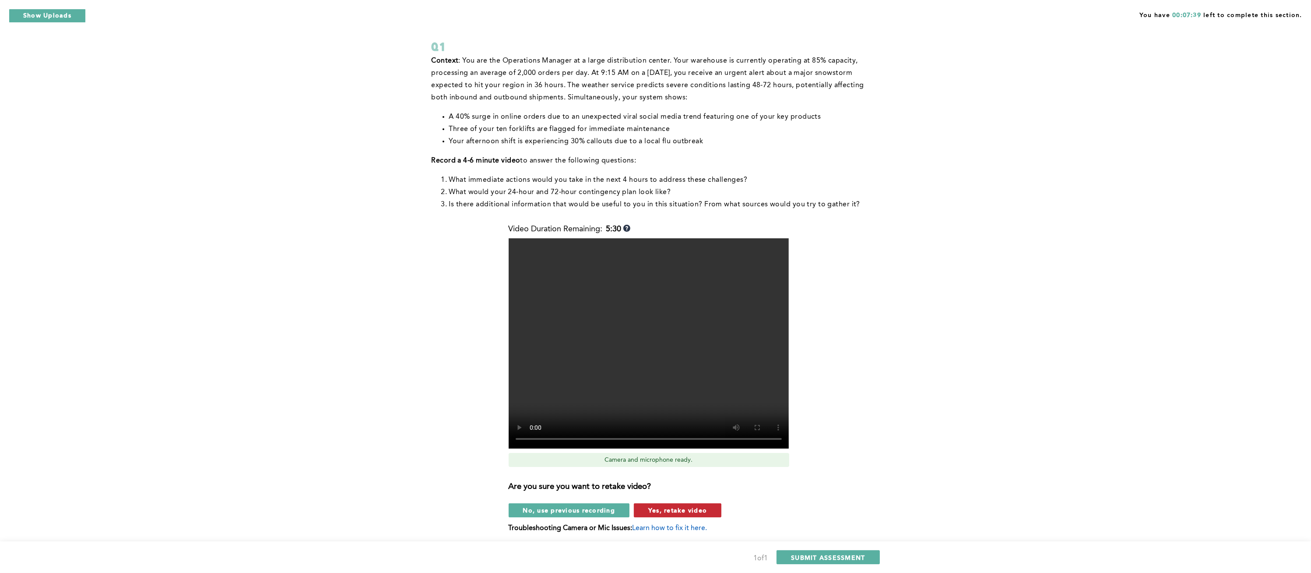
click at [679, 510] on span "Yes, retake video" at bounding box center [677, 510] width 59 height 8
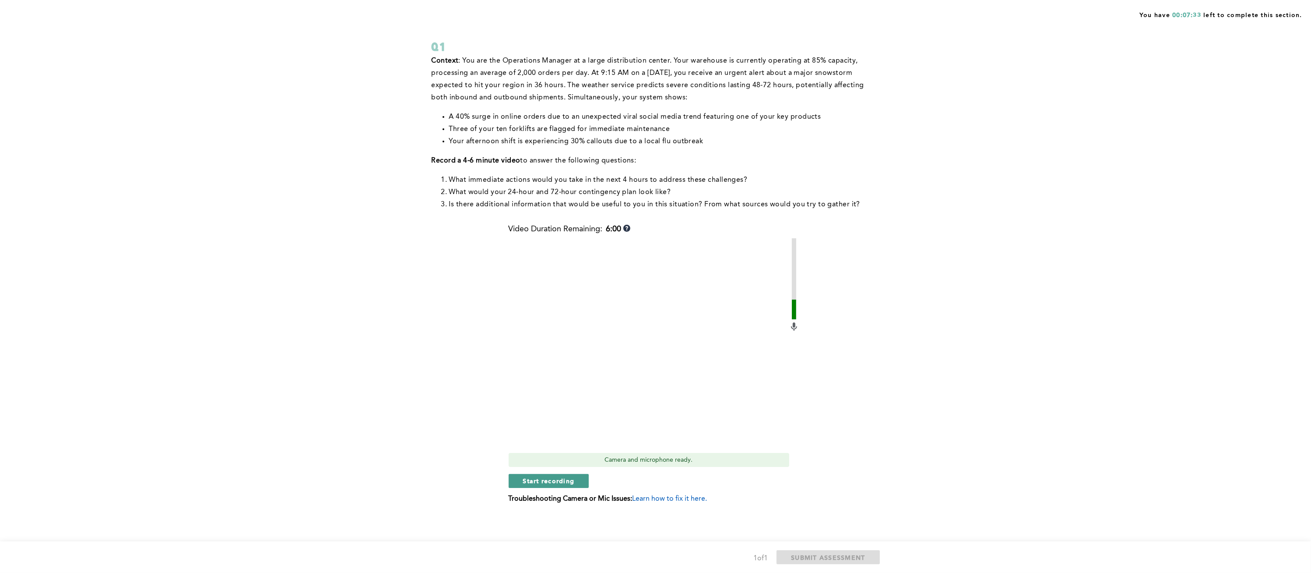
click at [560, 480] on span "Start recording" at bounding box center [549, 480] width 52 height 8
click at [560, 480] on span "Stop recording" at bounding box center [548, 480] width 51 height 8
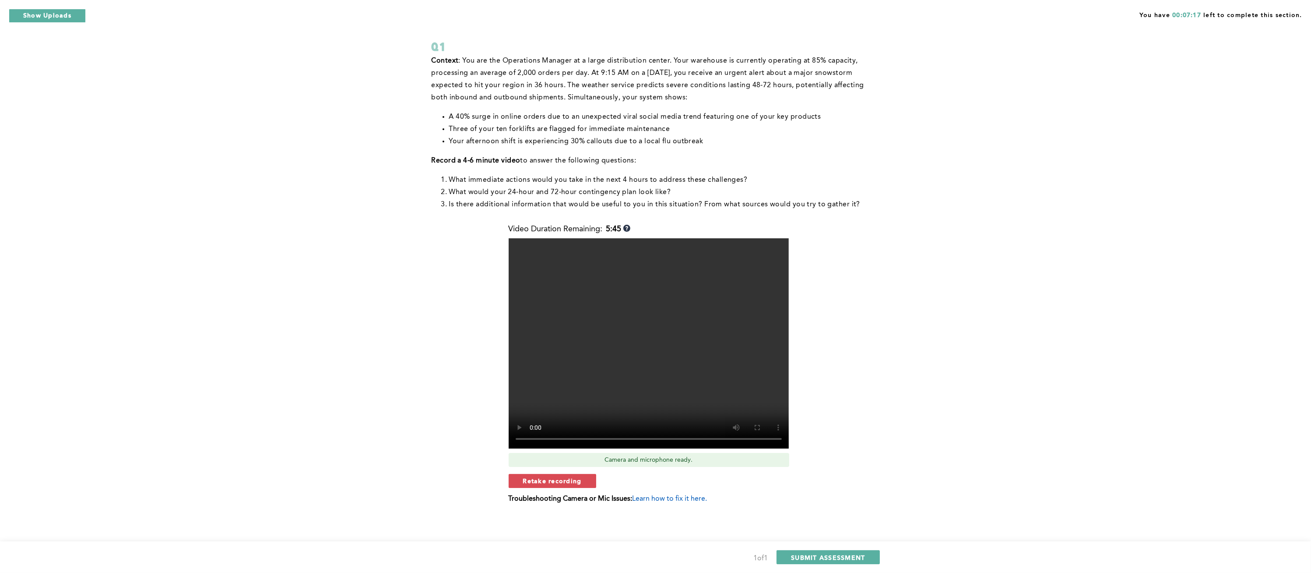
click at [560, 480] on span "Retake recording" at bounding box center [552, 480] width 59 height 8
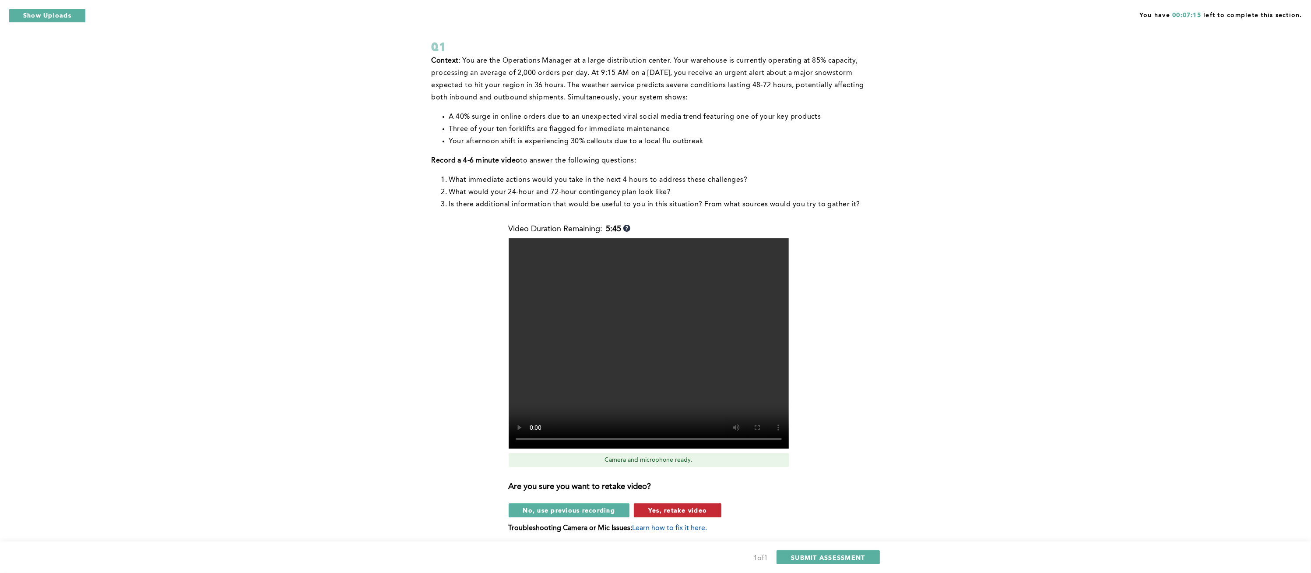
click at [678, 507] on span "Yes, retake video" at bounding box center [677, 510] width 59 height 8
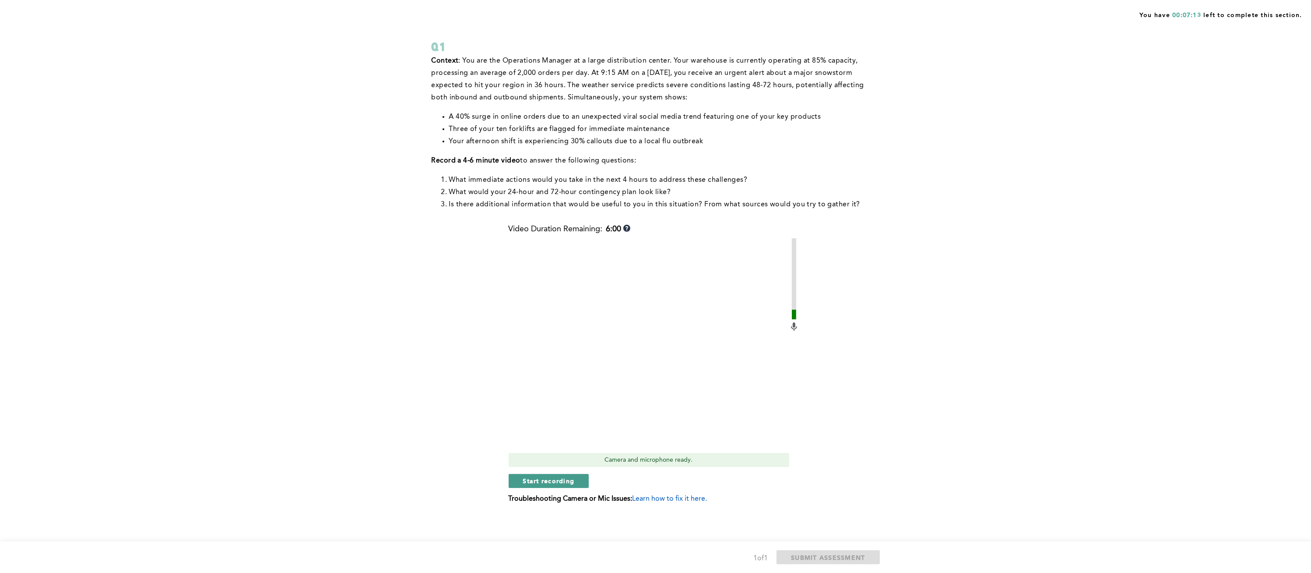
click at [564, 482] on span "Start recording" at bounding box center [549, 480] width 52 height 8
click at [564, 476] on span "Stop recording" at bounding box center [548, 480] width 51 height 8
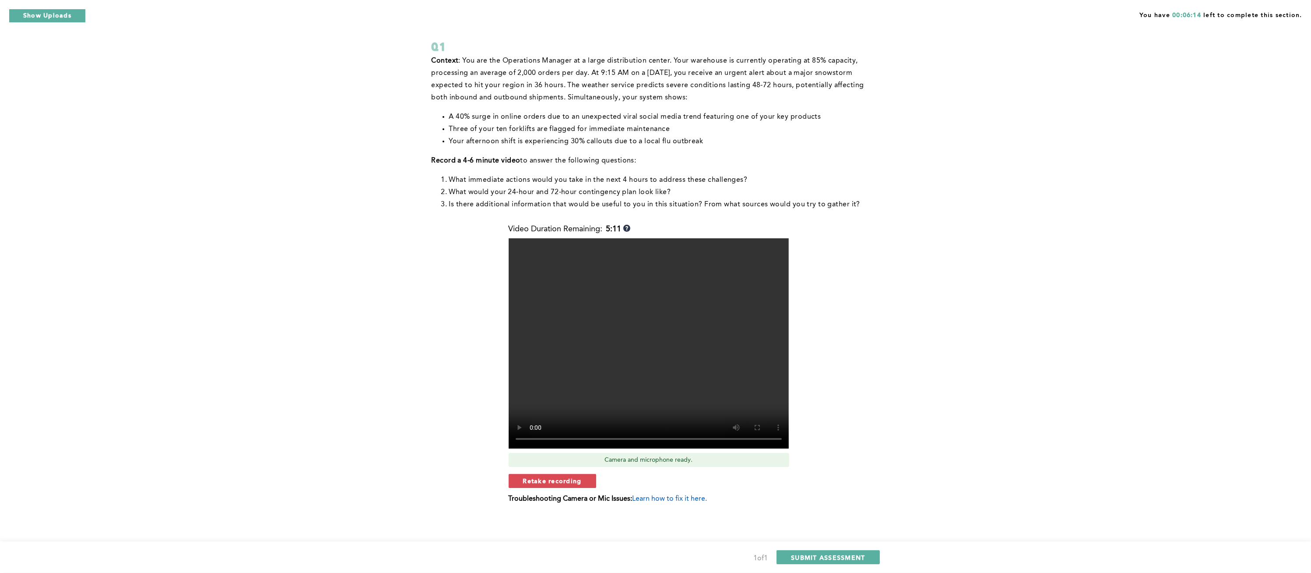
click at [564, 476] on span "Retake recording" at bounding box center [552, 480] width 59 height 8
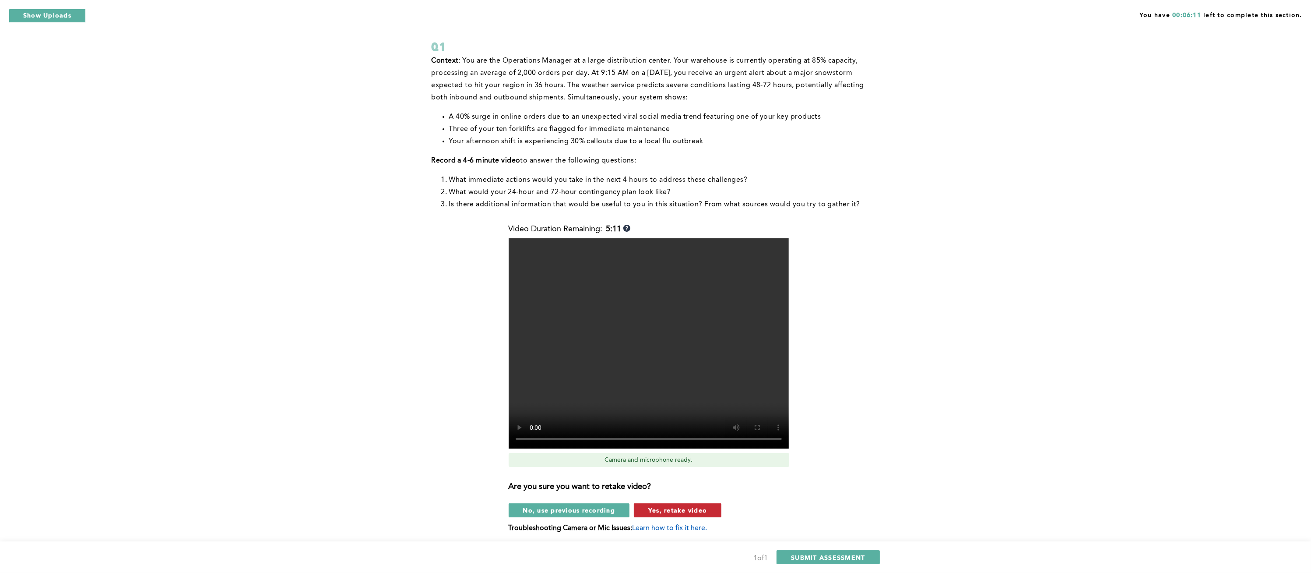
click at [663, 510] on span "Yes, retake video" at bounding box center [677, 510] width 59 height 8
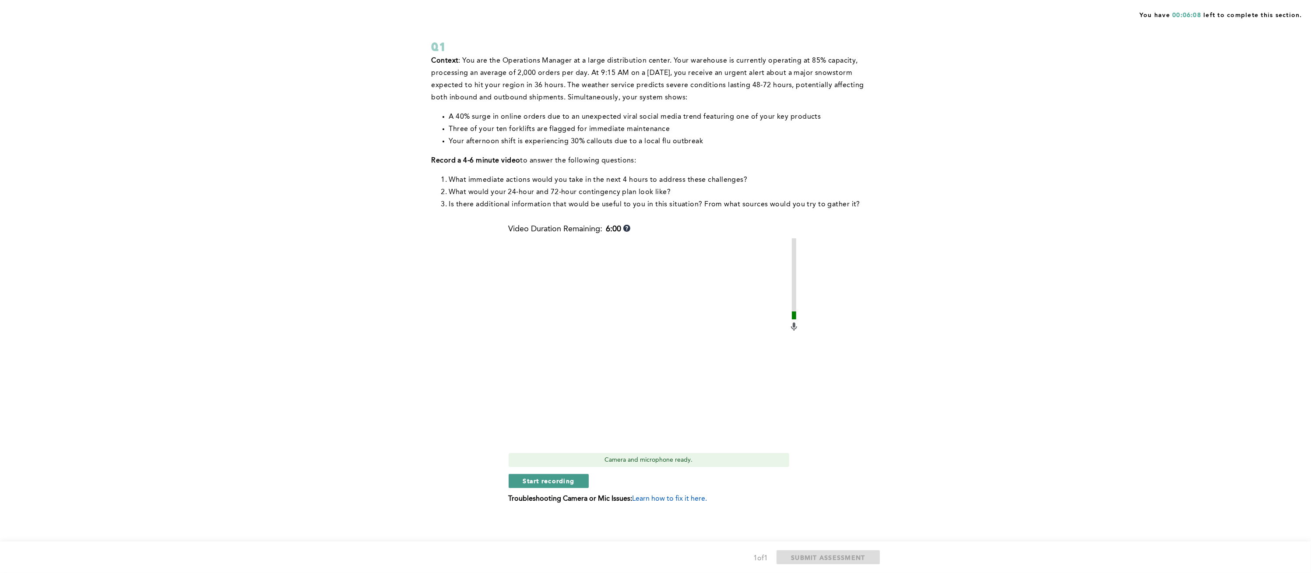
click at [558, 479] on span "Start recording" at bounding box center [549, 480] width 52 height 8
click at [558, 479] on span "Stop recording" at bounding box center [548, 480] width 51 height 8
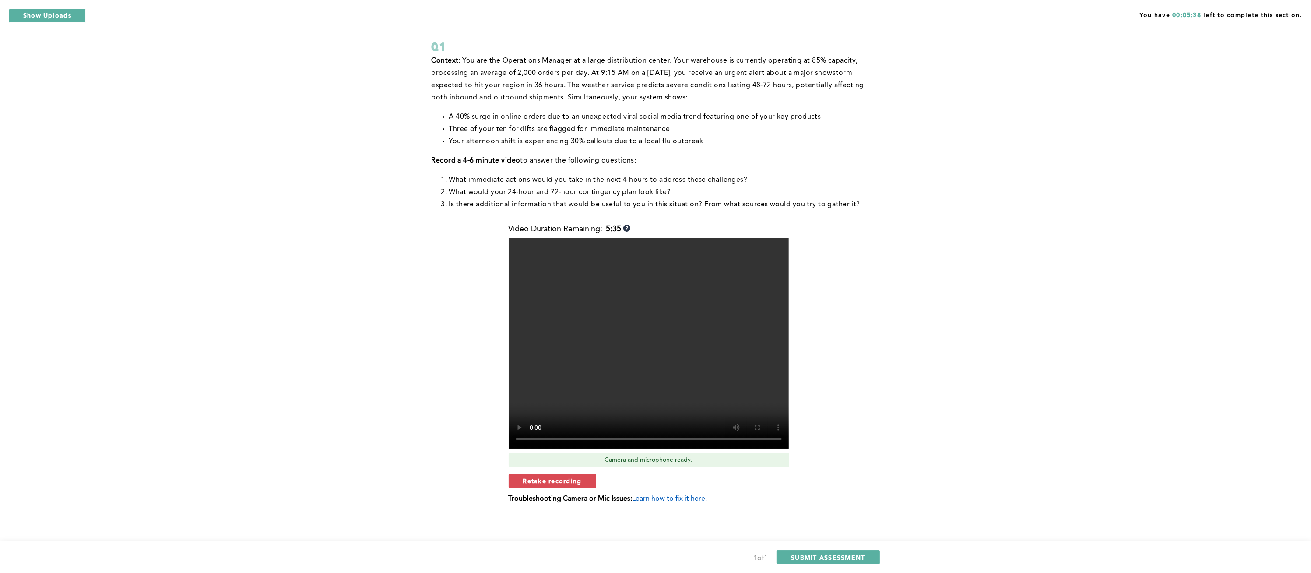
click at [558, 479] on span "Retake recording" at bounding box center [552, 480] width 59 height 8
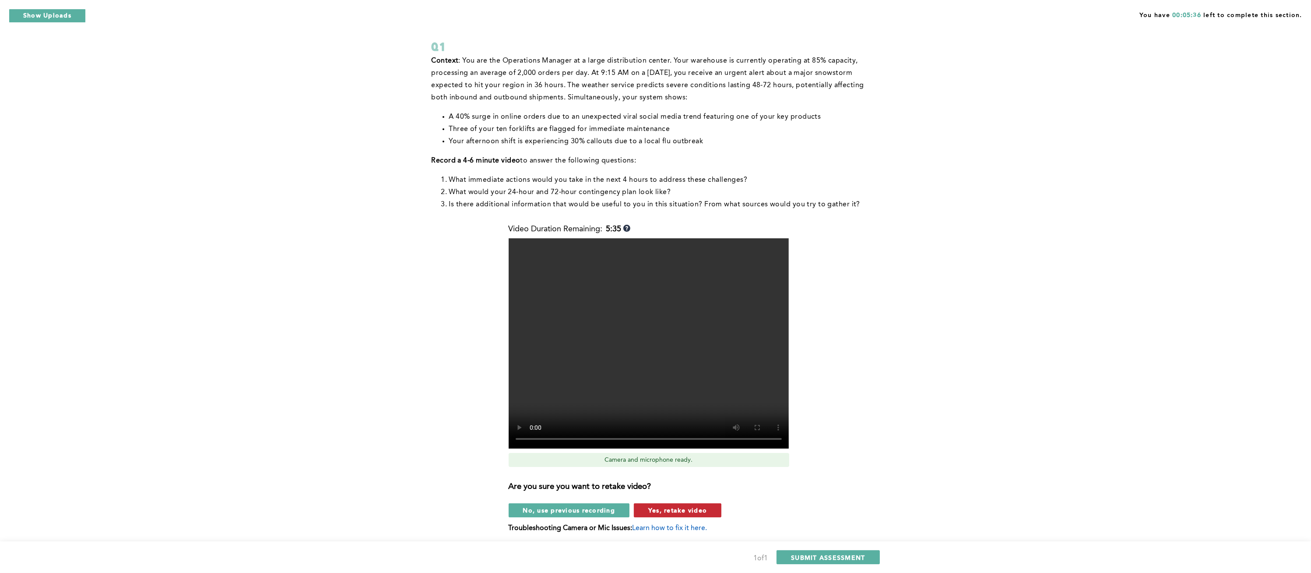
click at [691, 511] on span "Yes, retake video" at bounding box center [677, 510] width 59 height 8
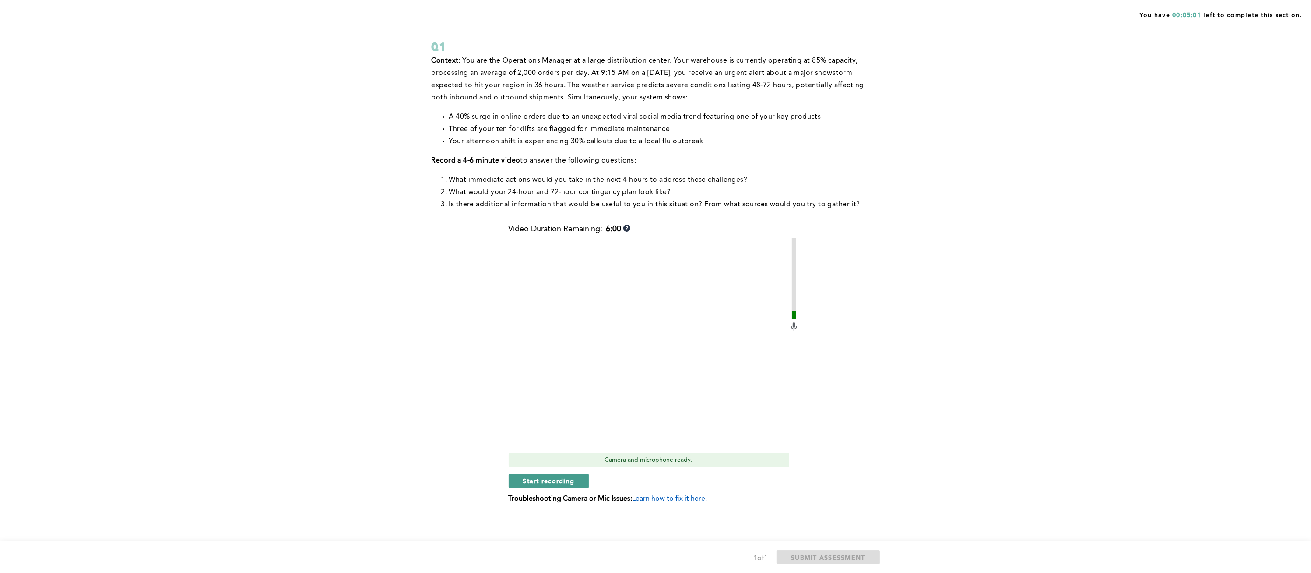
click at [555, 482] on span "Start recording" at bounding box center [549, 480] width 52 height 8
click at [555, 482] on span "Stop recording" at bounding box center [548, 480] width 51 height 8
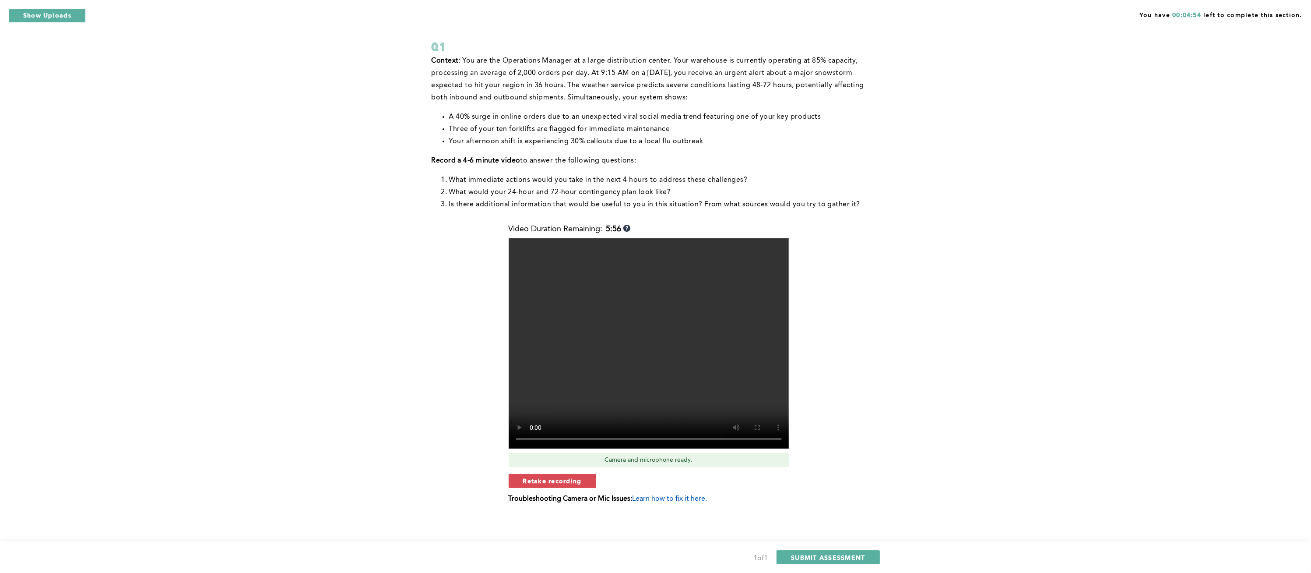
click at [555, 482] on span "Retake recording" at bounding box center [552, 480] width 59 height 8
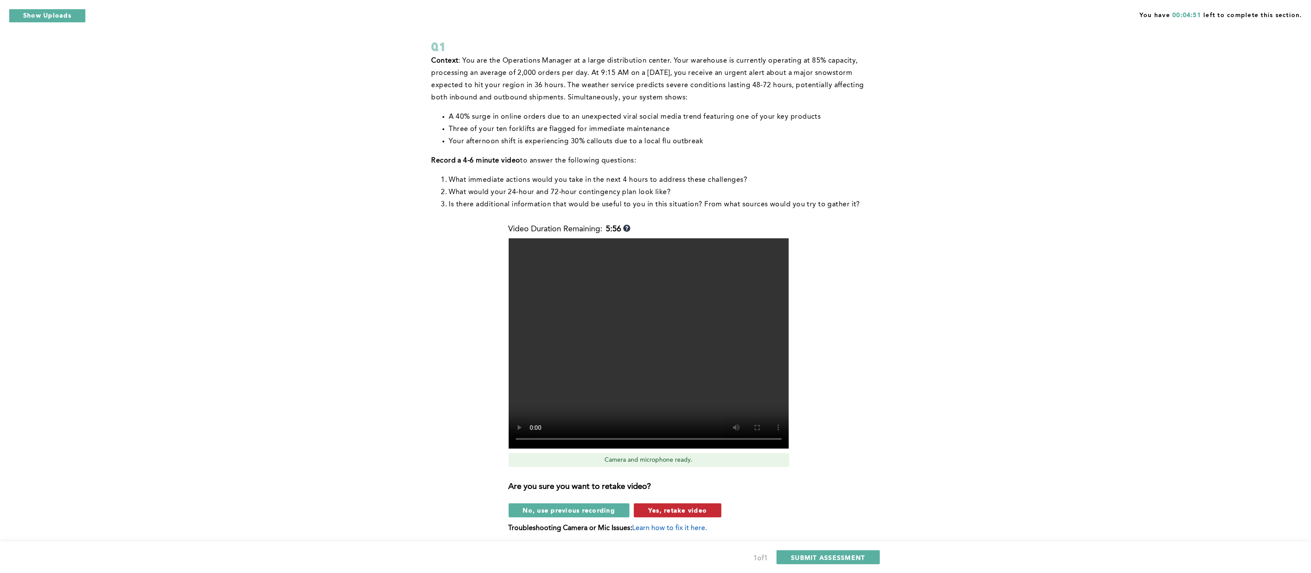
click at [654, 512] on span "Yes, retake video" at bounding box center [677, 510] width 59 height 8
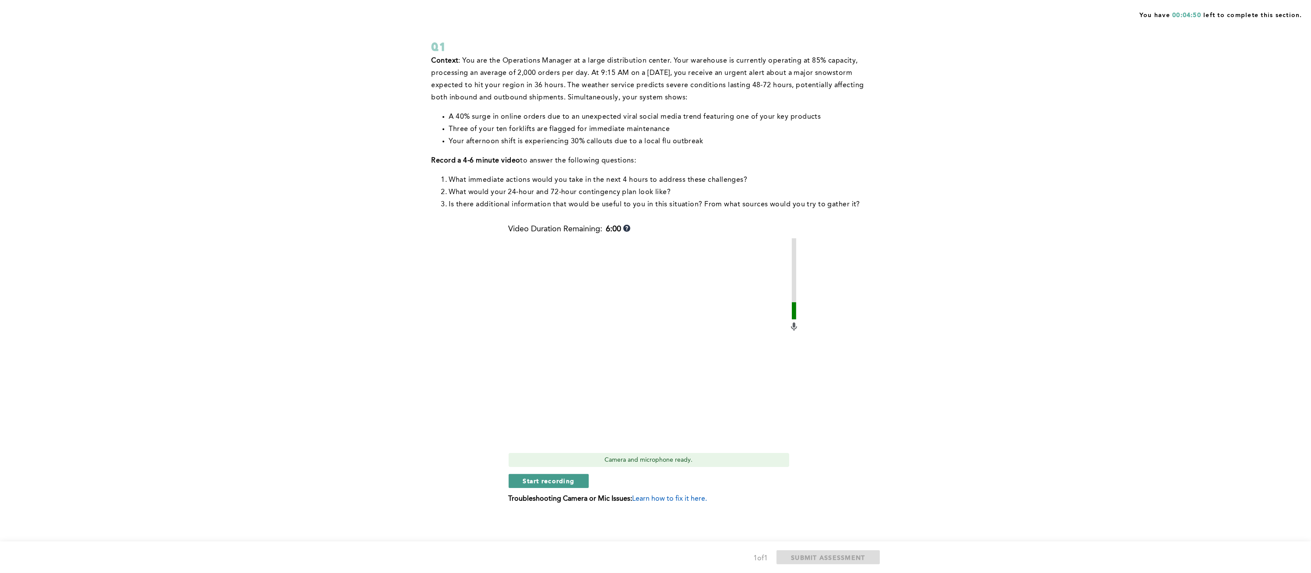
click at [541, 476] on span "Start recording" at bounding box center [549, 480] width 52 height 8
click at [541, 476] on span "Stop recording" at bounding box center [548, 480] width 51 height 8
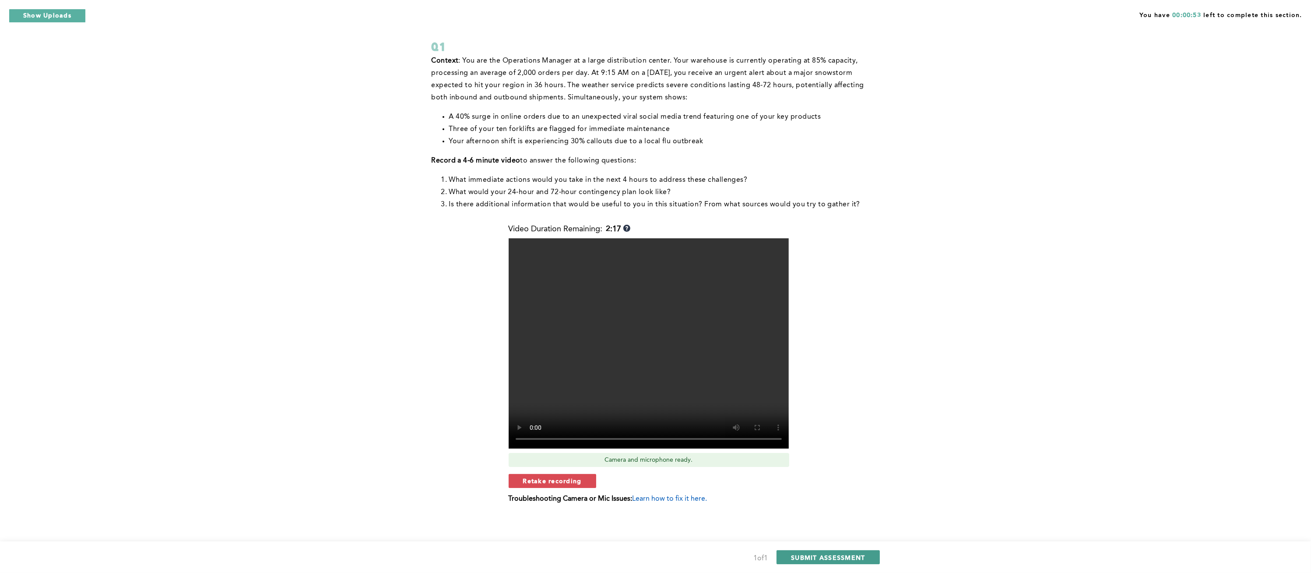
click at [828, 553] on span "SUBMIT ASSESSMENT" at bounding box center [828, 557] width 74 height 8
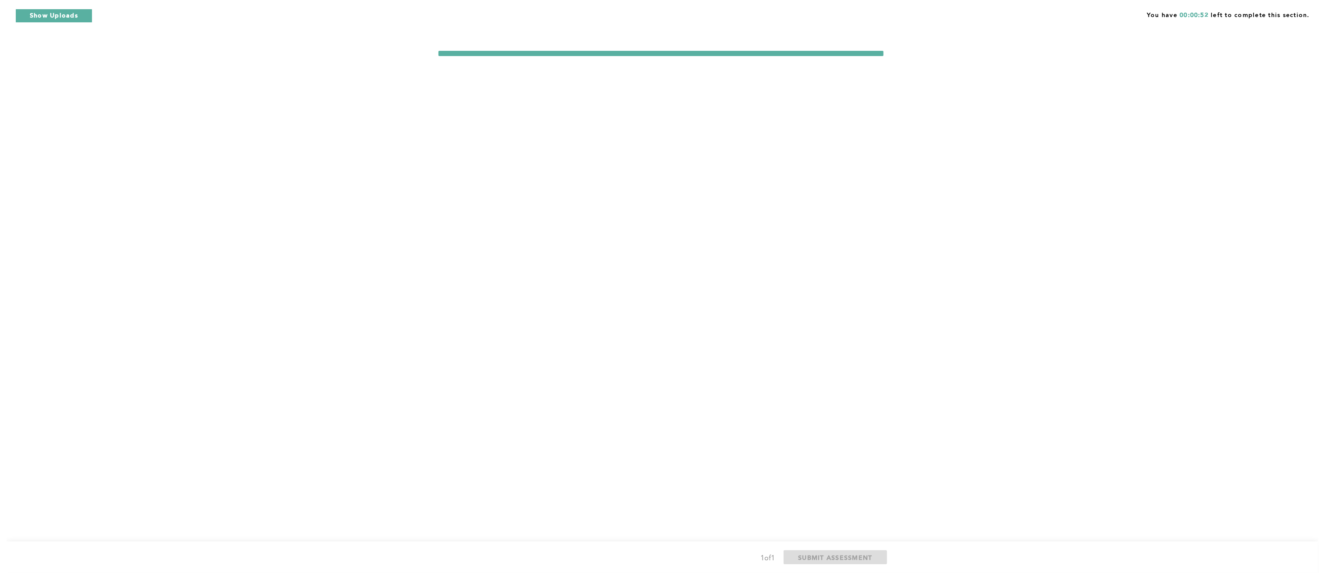
scroll to position [0, 0]
